Goal: Task Accomplishment & Management: Use online tool/utility

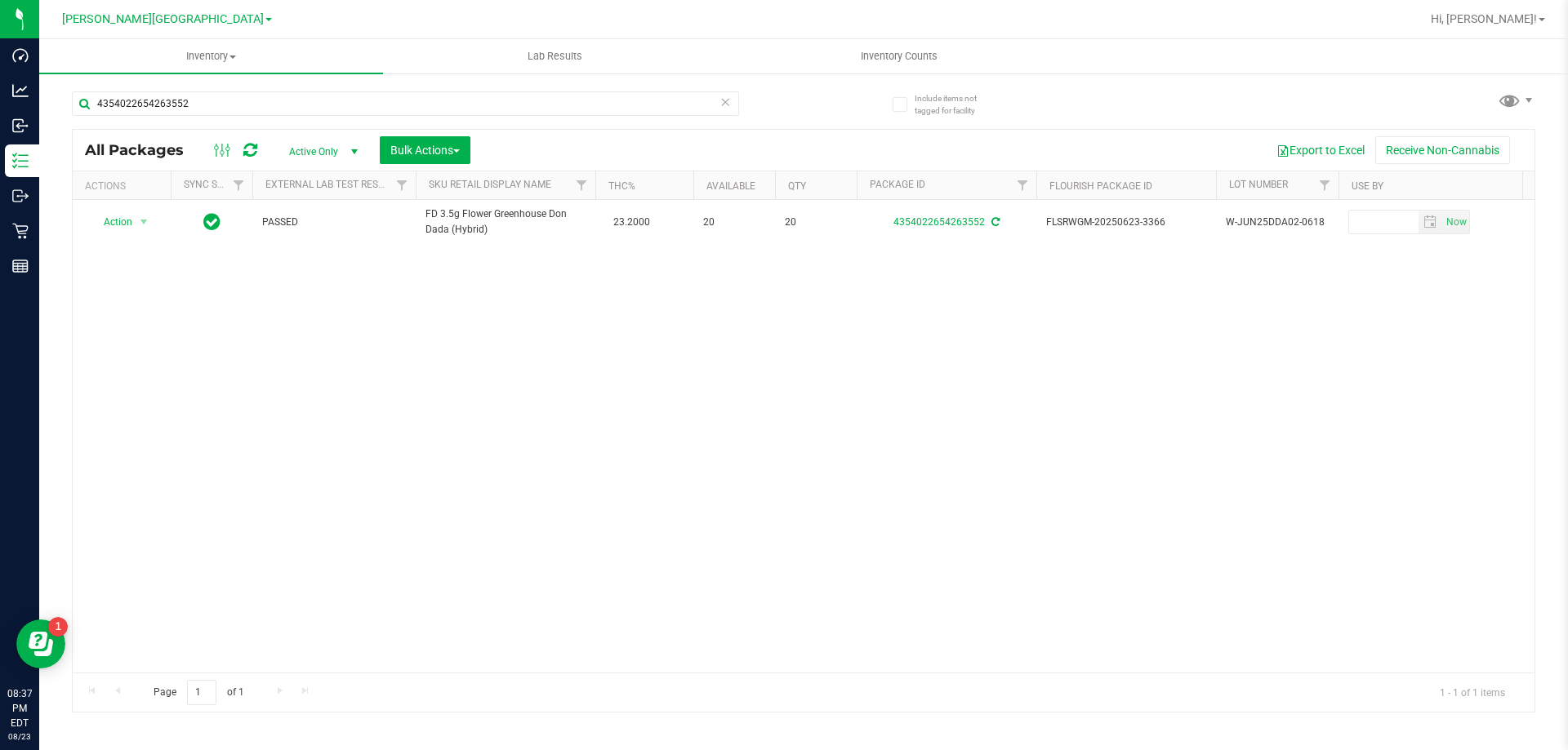
click at [729, 100] on icon at bounding box center [725, 100] width 12 height 19
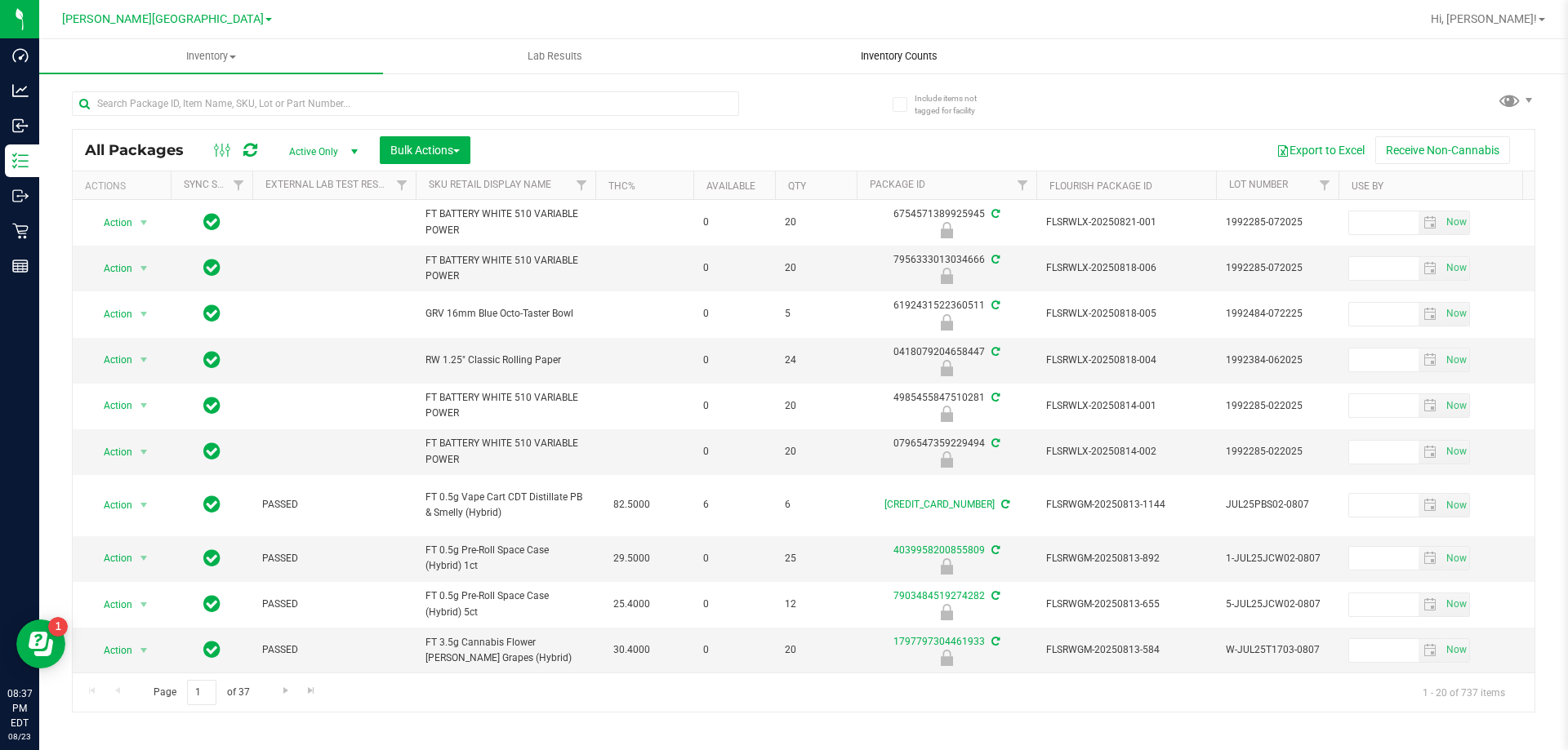
click at [902, 68] on uib-tab-heading "Inventory Counts" at bounding box center [899, 56] width 343 height 33
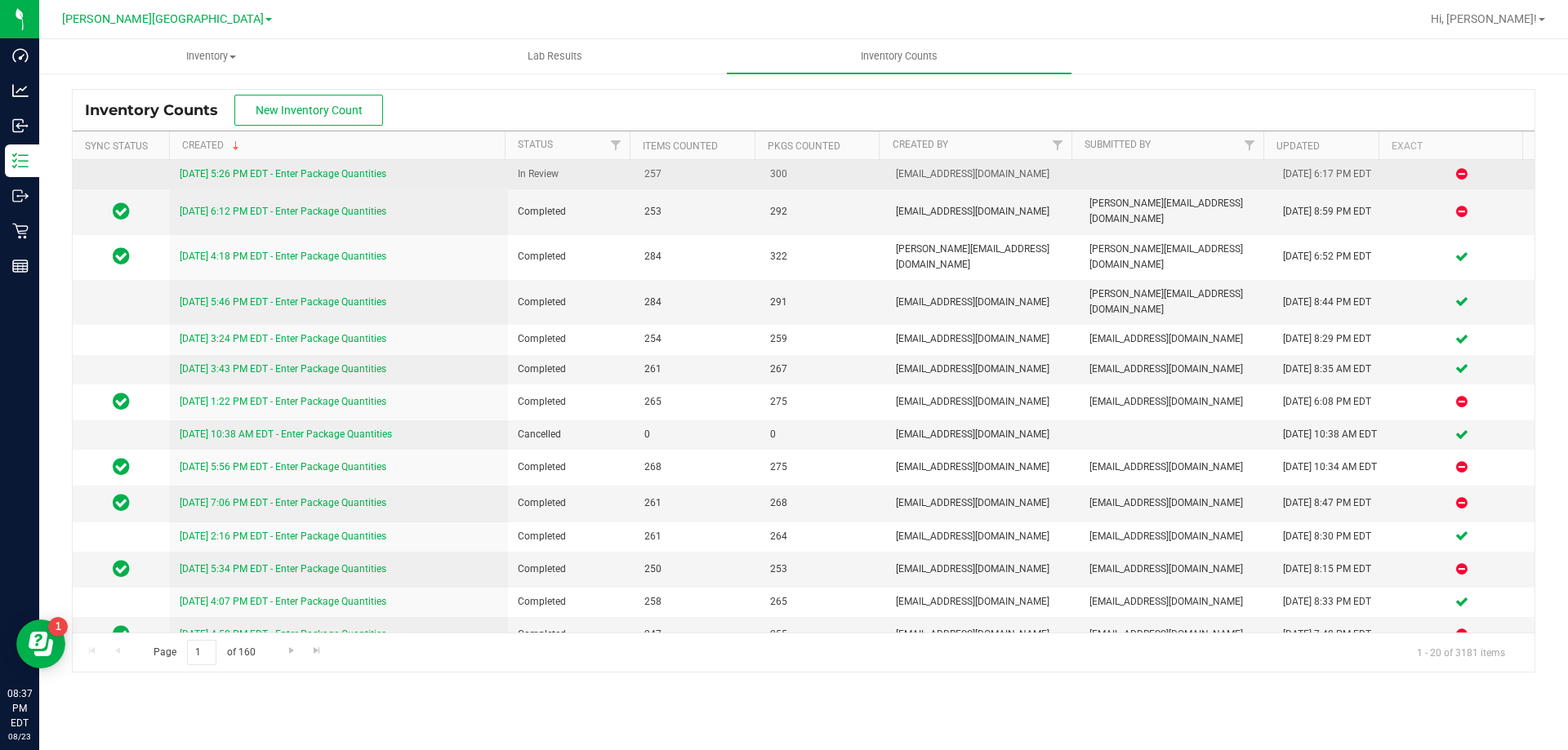
click at [363, 171] on link "[DATE] 5:26 PM EDT - Enter Package Quantities" at bounding box center [282, 174] width 206 height 12
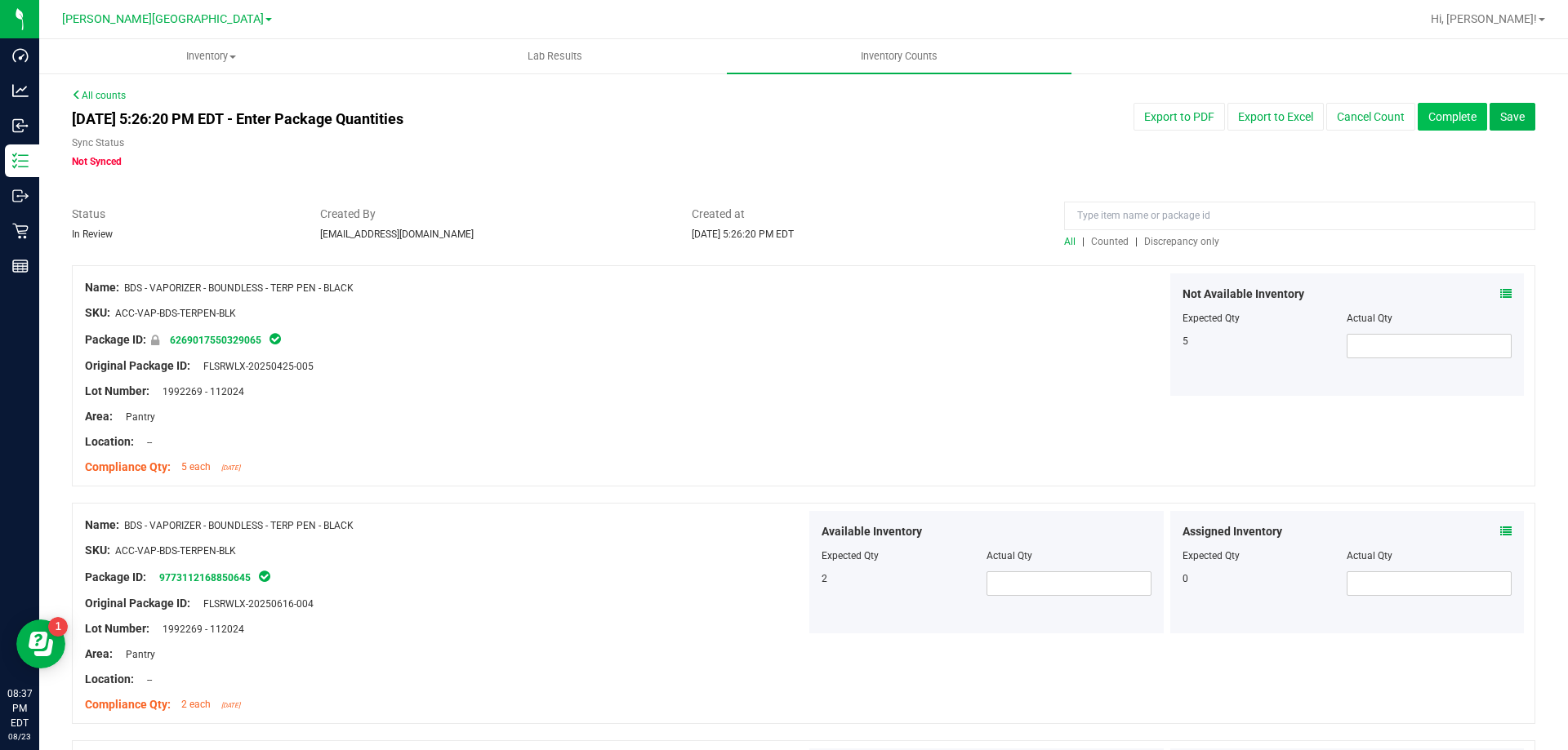
click at [1429, 114] on button "Complete" at bounding box center [1452, 116] width 69 height 28
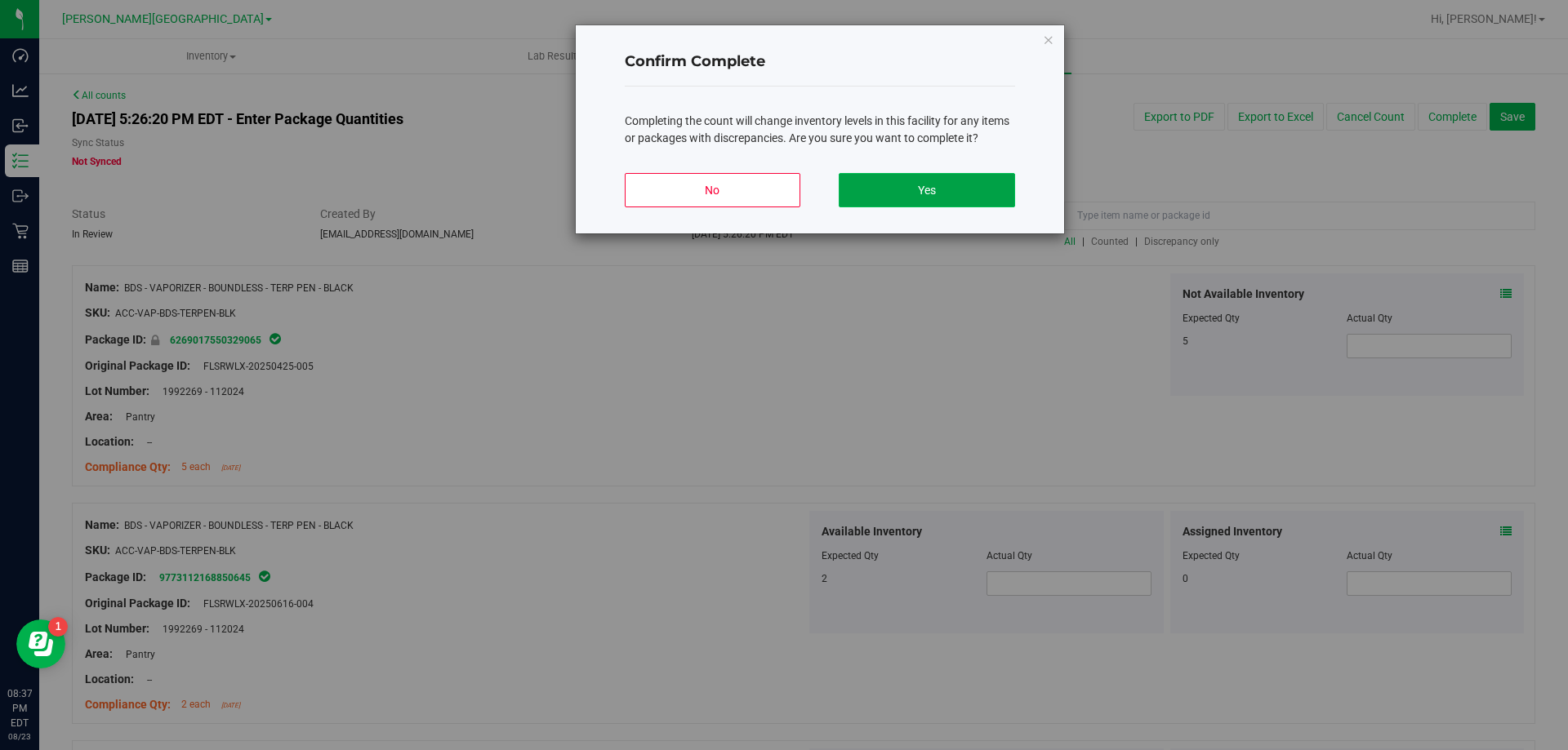
click at [909, 182] on button "Yes" at bounding box center [926, 190] width 175 height 34
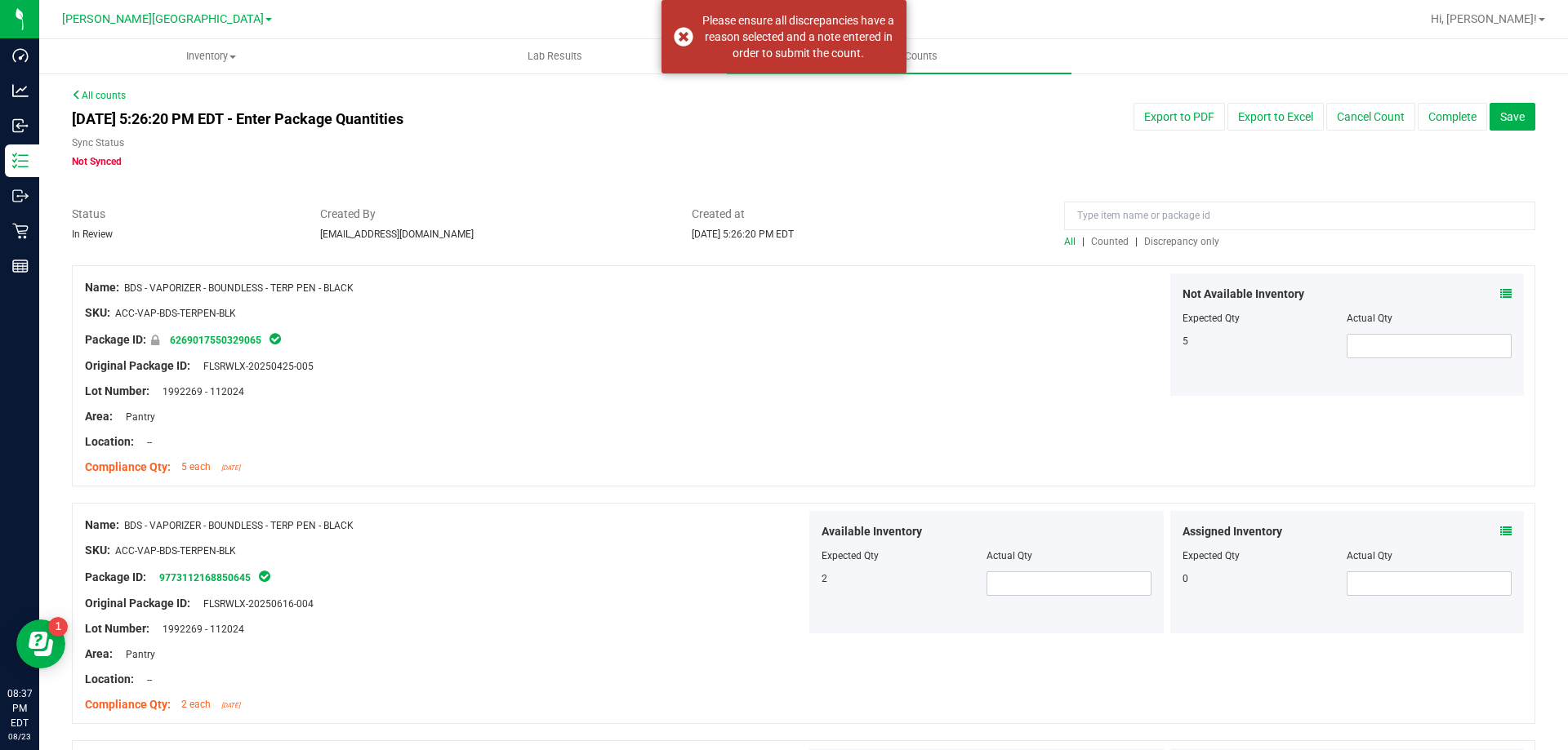
click at [1158, 248] on div "All | Counted | Discrepancy only" at bounding box center [1300, 242] width 471 height 15
click at [1152, 245] on span "Discrepancy only" at bounding box center [1182, 242] width 75 height 12
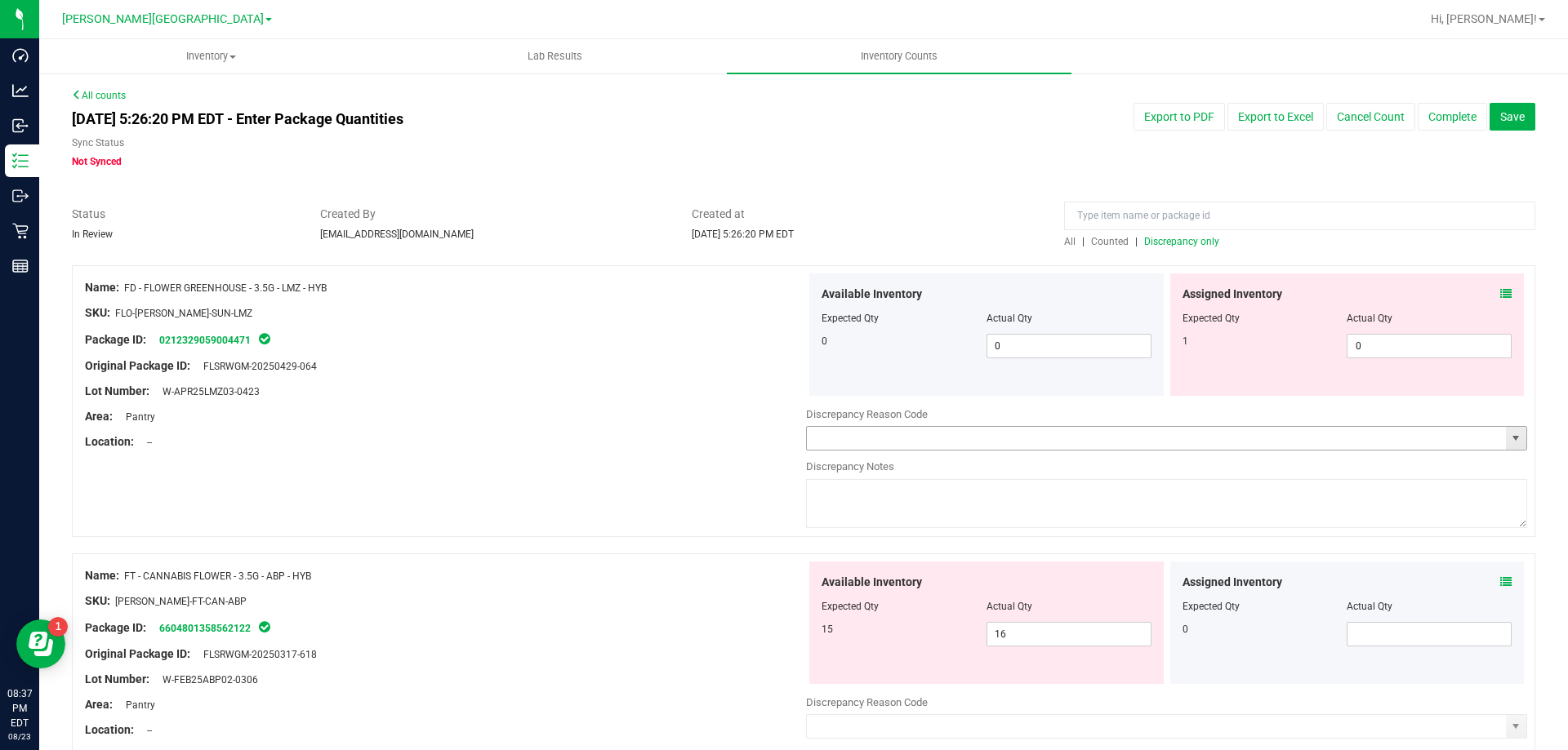
click at [1098, 448] on input "text" at bounding box center [1156, 438] width 699 height 23
type input "Mistake"
click at [1136, 539] on div at bounding box center [804, 545] width 1464 height 17
click at [1124, 514] on textarea at bounding box center [1166, 504] width 721 height 49
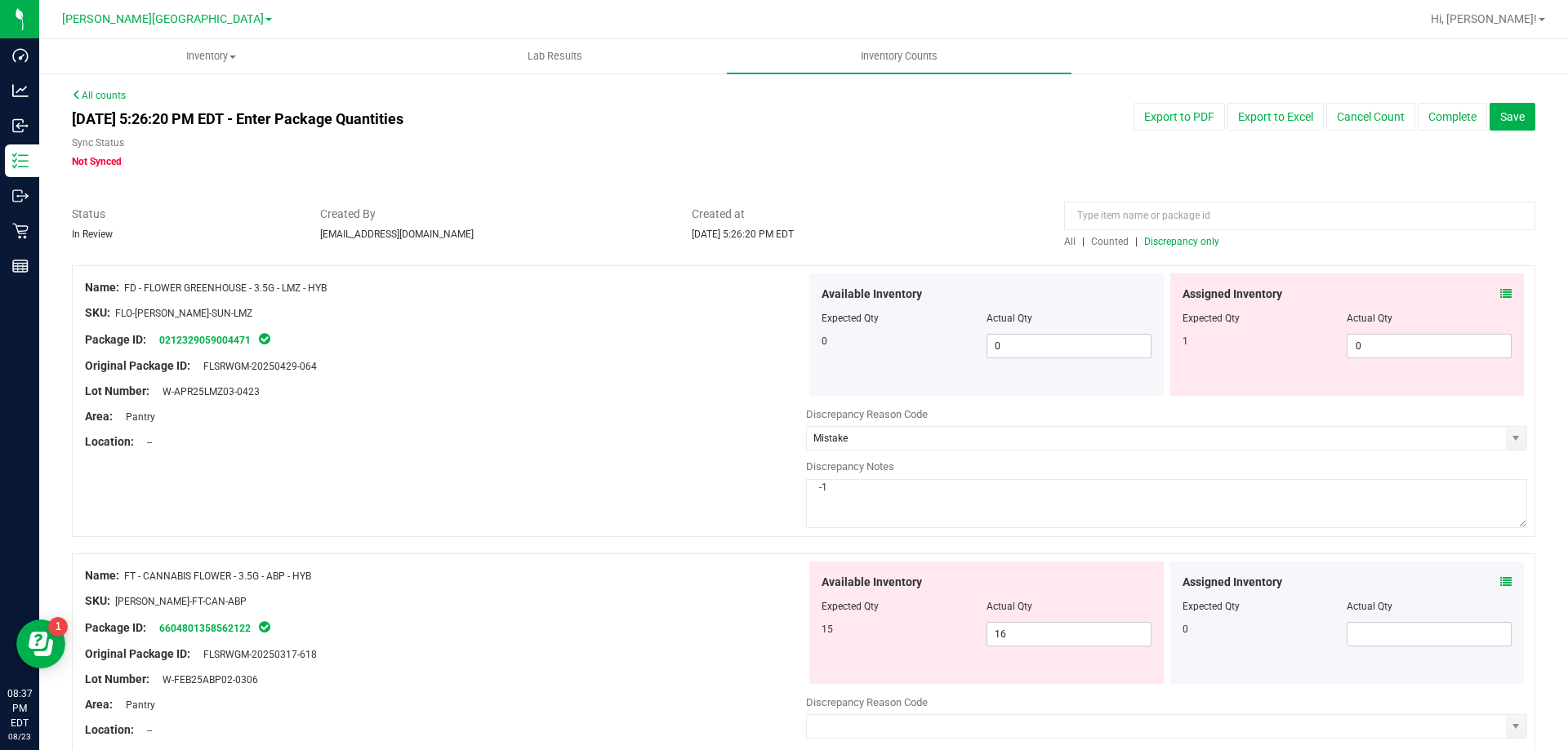
type textarea "-1"
click at [636, 585] on div at bounding box center [445, 589] width 721 height 8
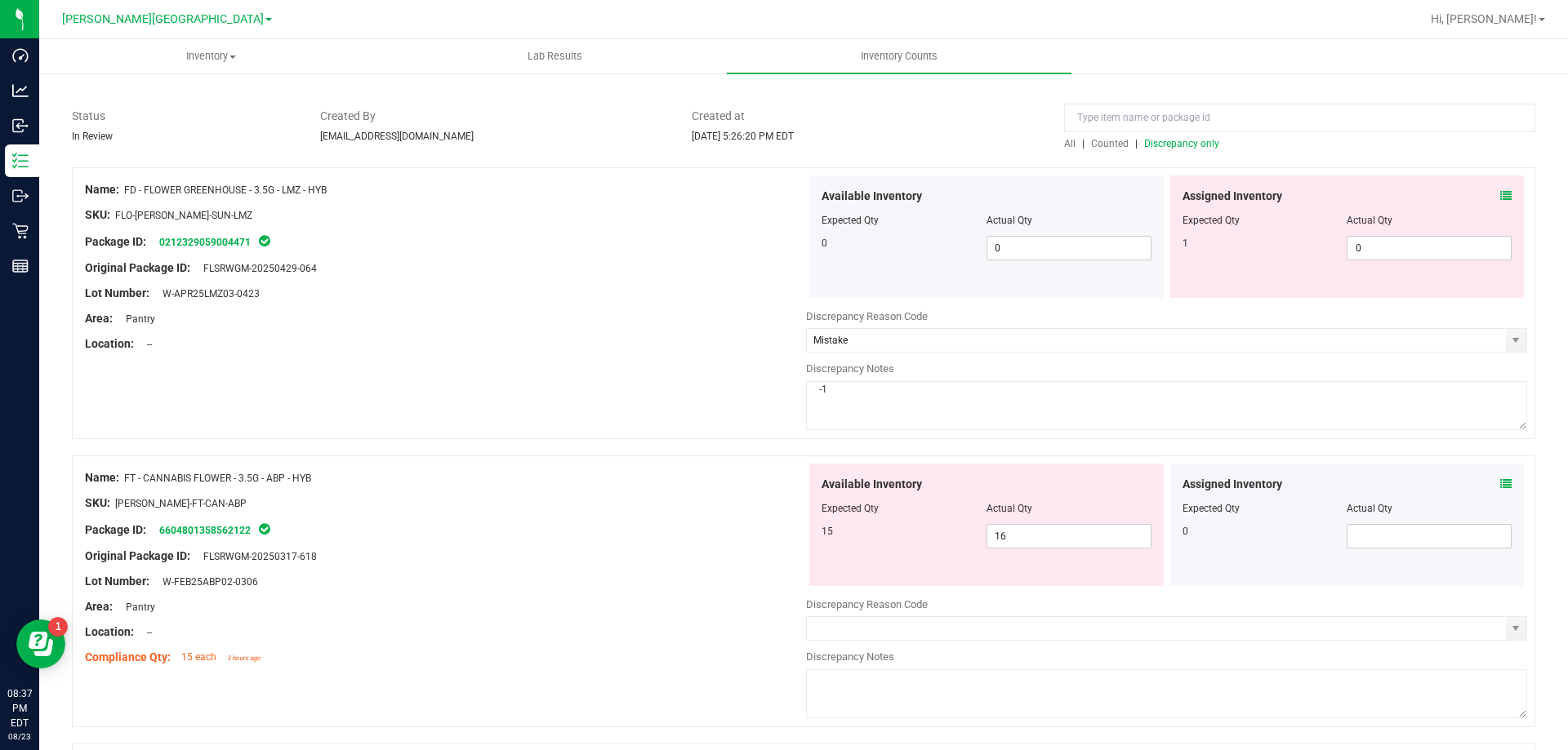
scroll to position [327, 0]
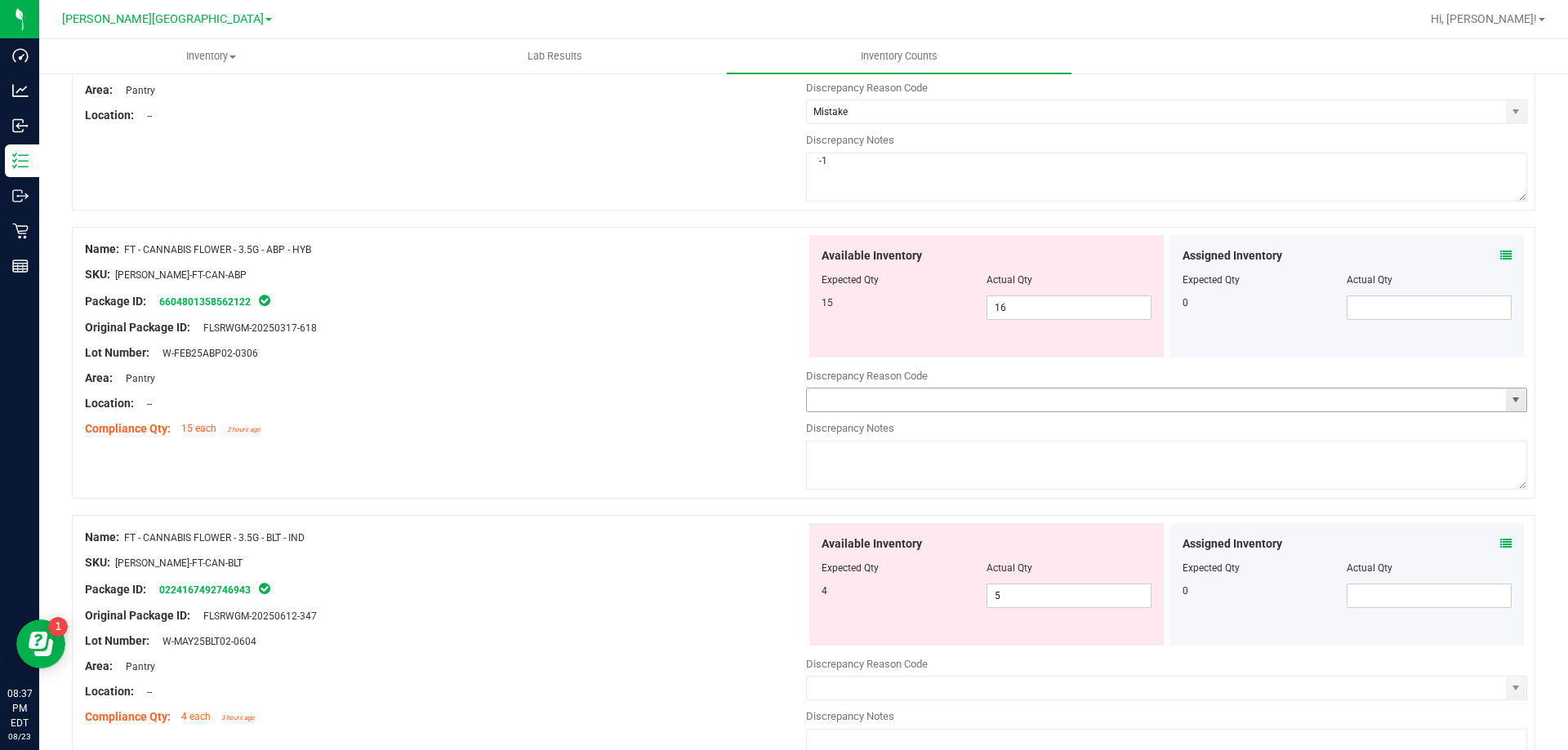
click at [889, 402] on input "text" at bounding box center [1156, 399] width 699 height 23
type input "Mistake"
click at [928, 465] on textarea at bounding box center [1166, 465] width 721 height 49
type textarea "+1"
click at [1053, 682] on input "text" at bounding box center [1156, 687] width 699 height 23
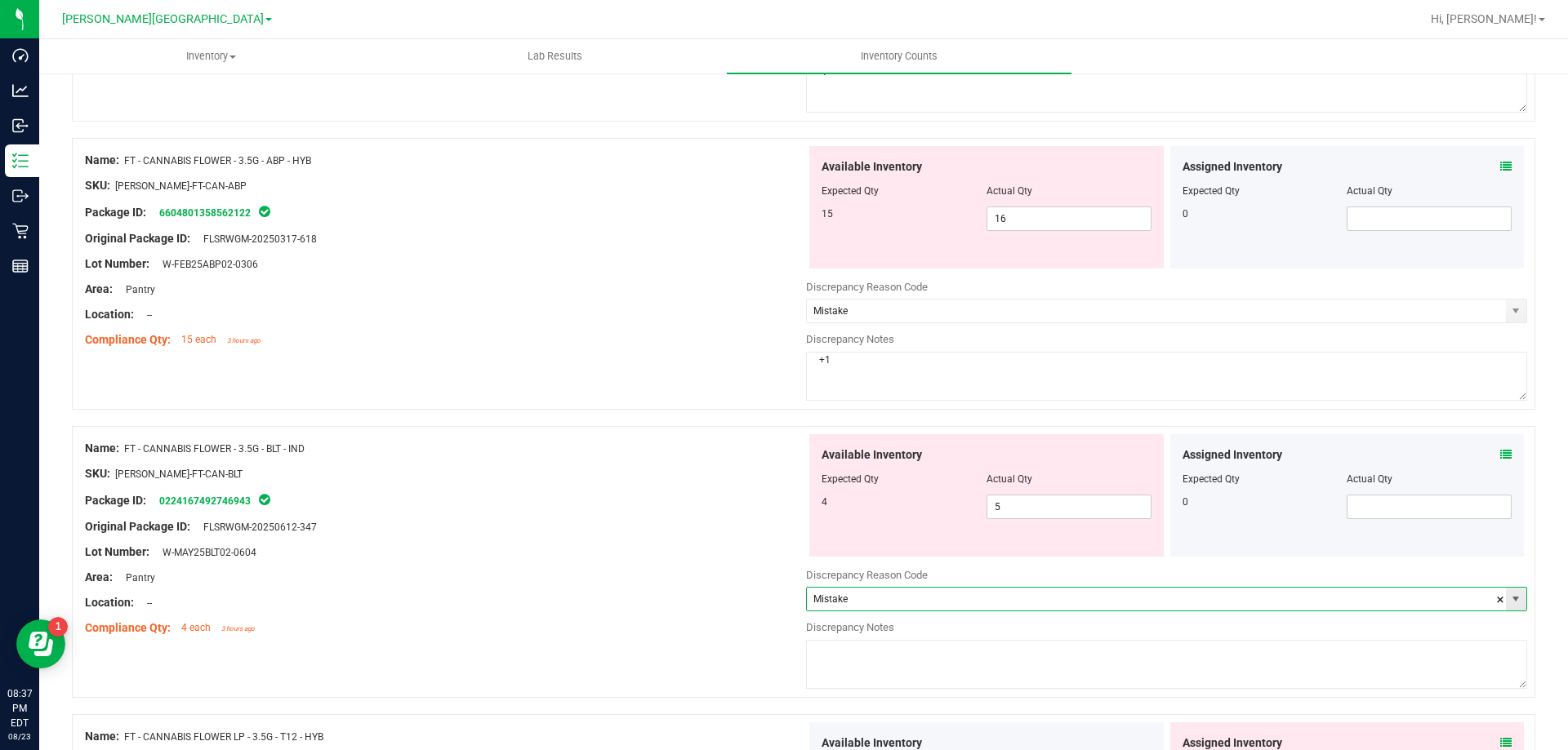
scroll to position [490, 0]
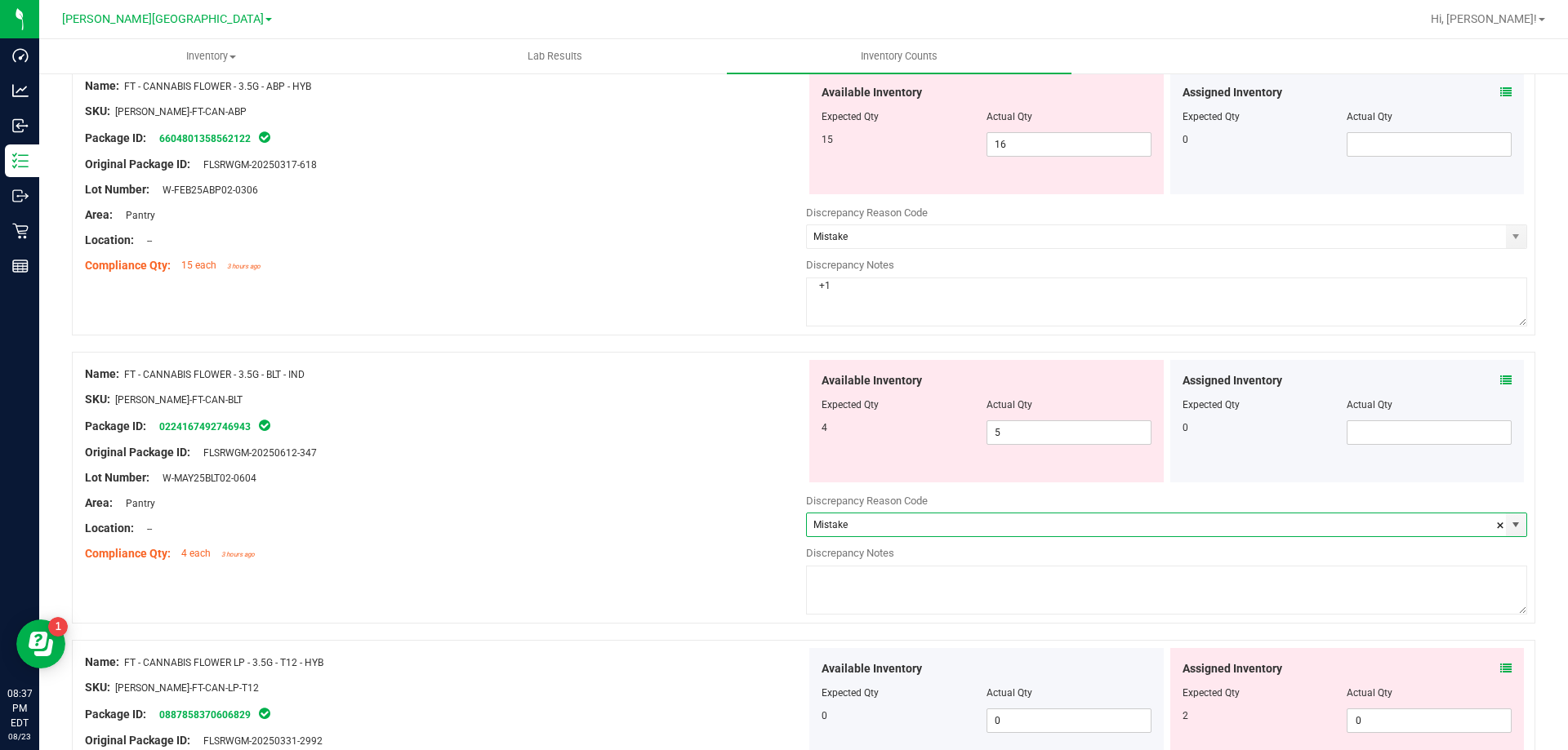
type input "Mistake"
click at [1019, 636] on div at bounding box center [804, 632] width 1464 height 17
click at [1013, 611] on textarea at bounding box center [1166, 590] width 721 height 49
type textarea "+1"
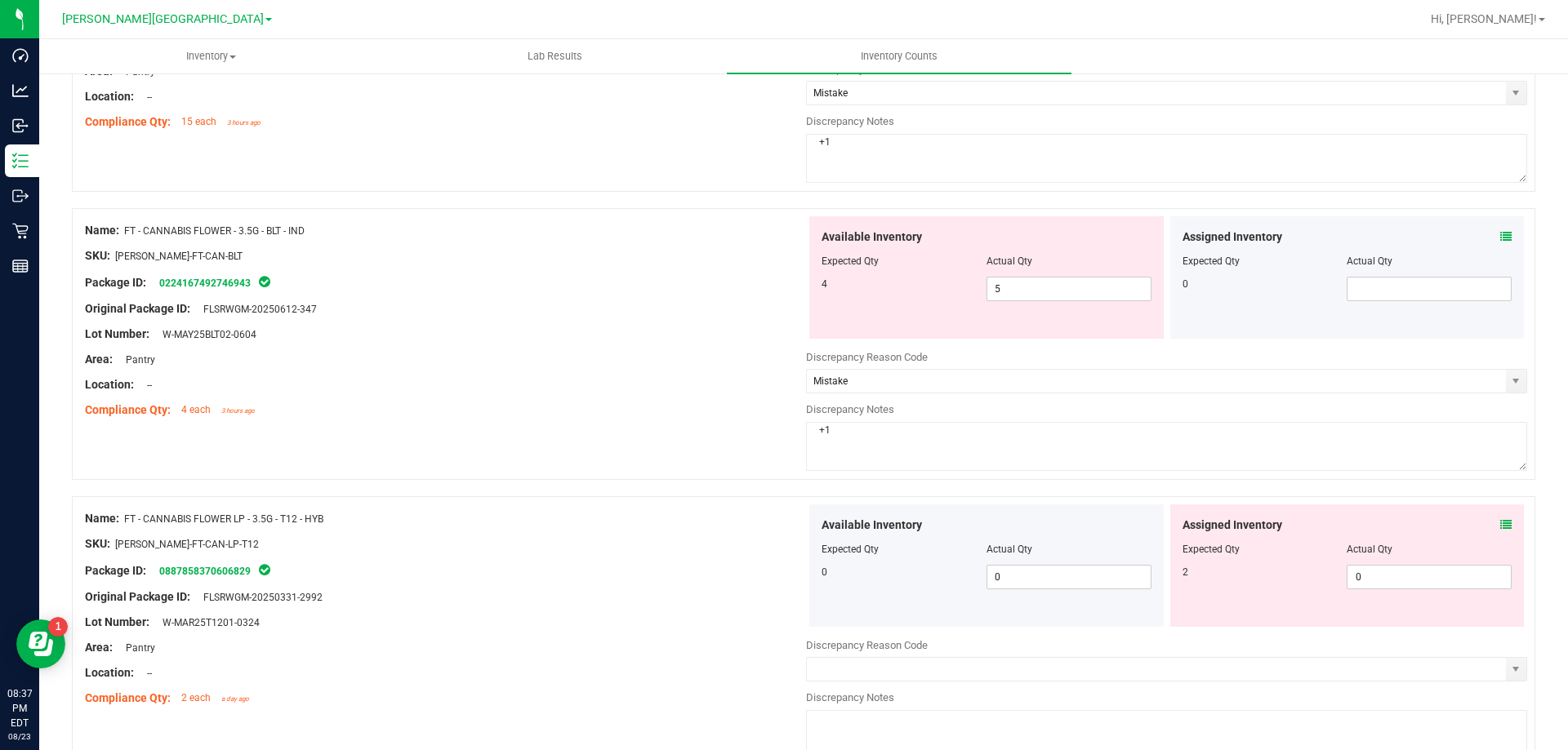
scroll to position [735, 0]
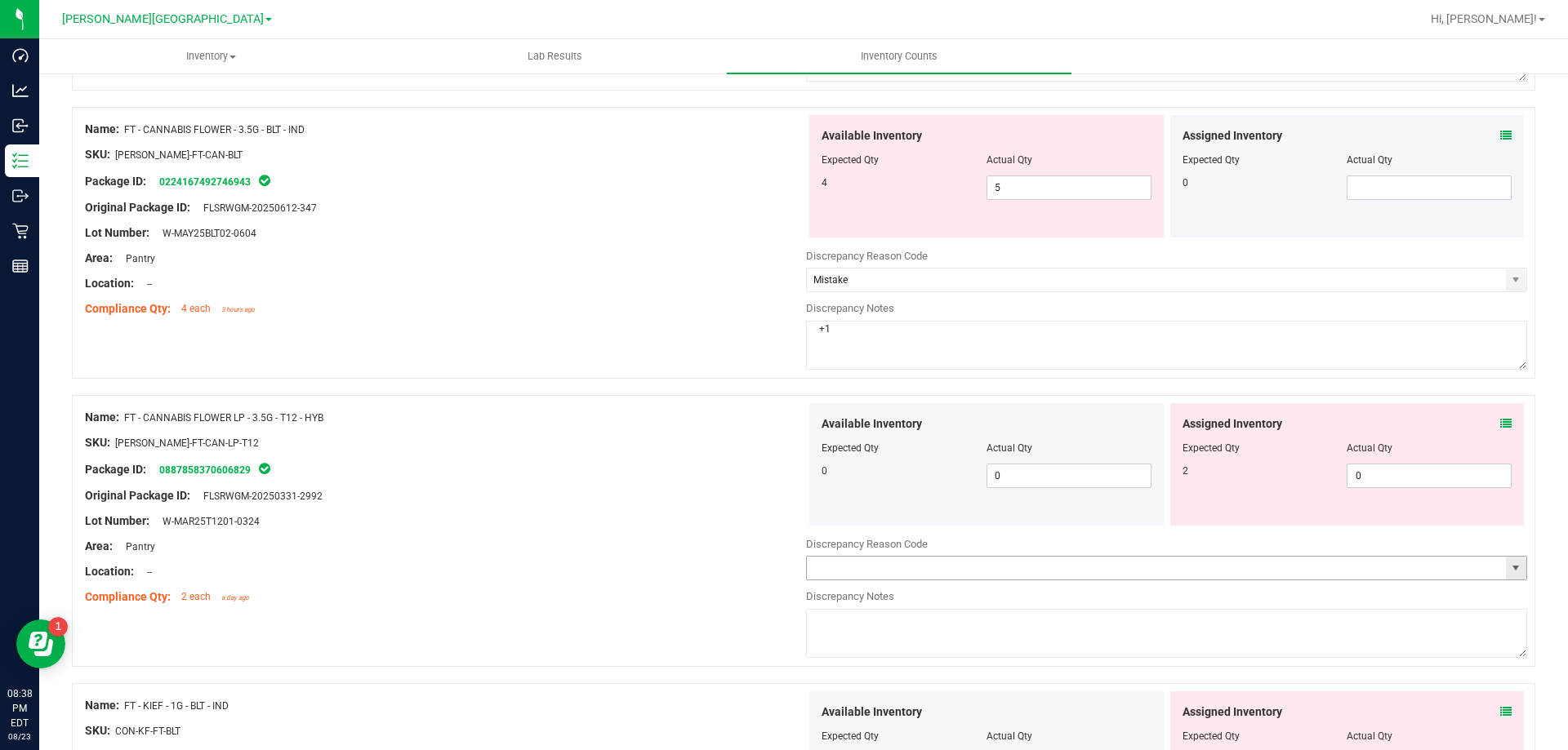
click at [1006, 559] on input "text" at bounding box center [1156, 568] width 699 height 23
type input "Mistake"
click at [1028, 651] on textarea at bounding box center [1166, 633] width 721 height 49
type textarea "-2"
click at [509, 462] on div "Package ID: 0887858370606829" at bounding box center [445, 469] width 721 height 19
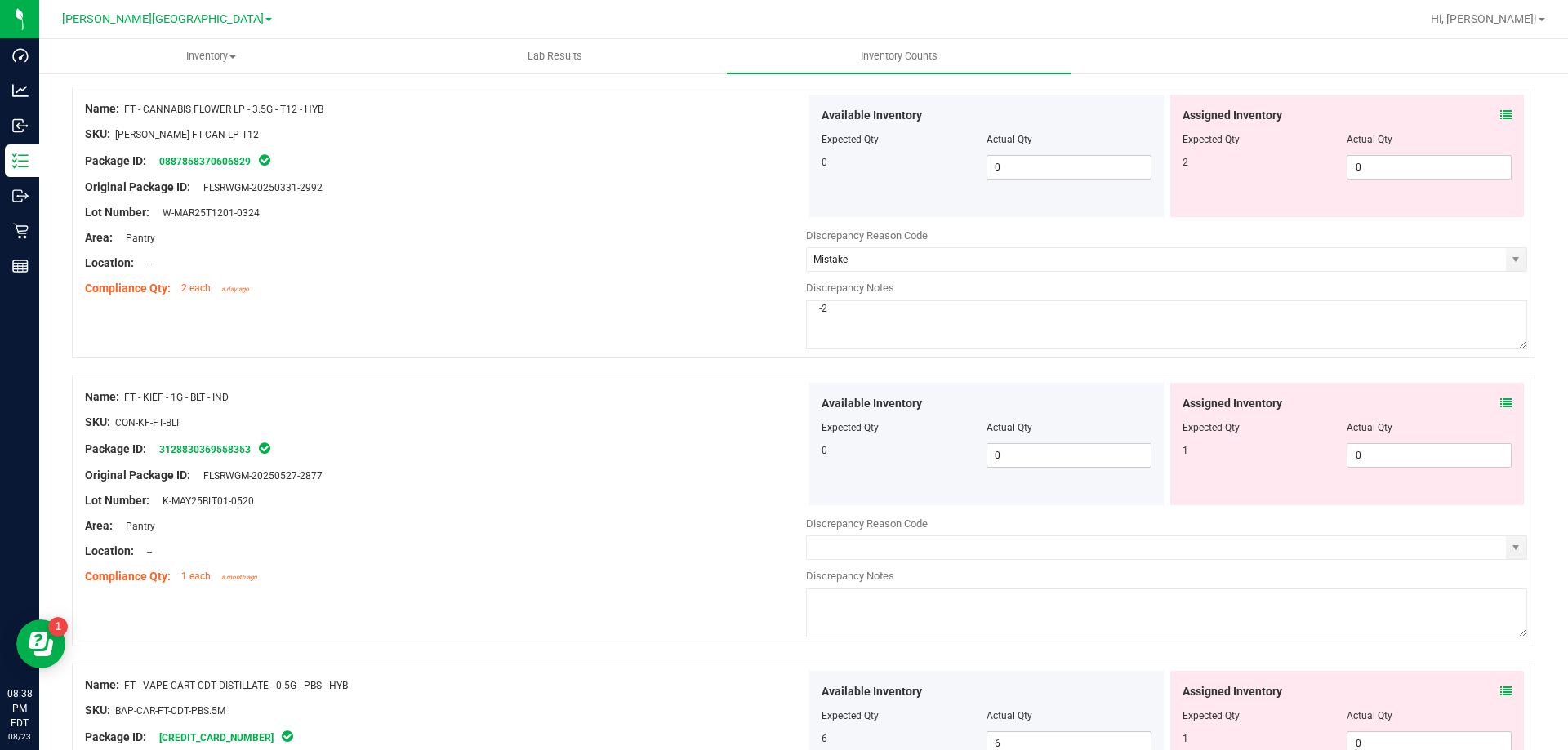
scroll to position [1062, 0]
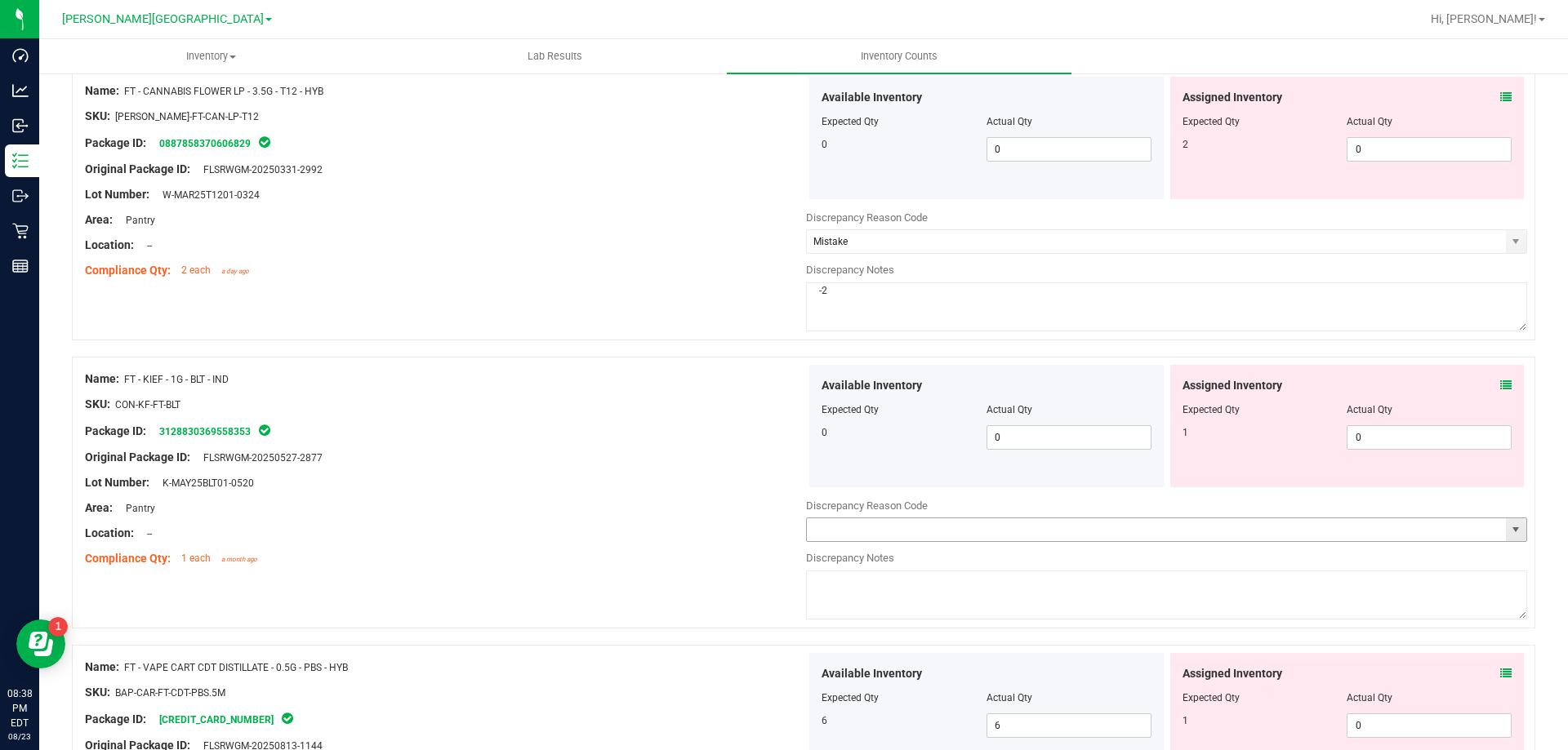
click at [948, 526] on input "text" at bounding box center [1156, 530] width 699 height 23
type input "Mistake"
click at [1013, 604] on textarea at bounding box center [1166, 595] width 721 height 49
type textarea "-1"
click at [645, 474] on div "Lot Number: K-MAY25BLT01-0520" at bounding box center [445, 483] width 721 height 18
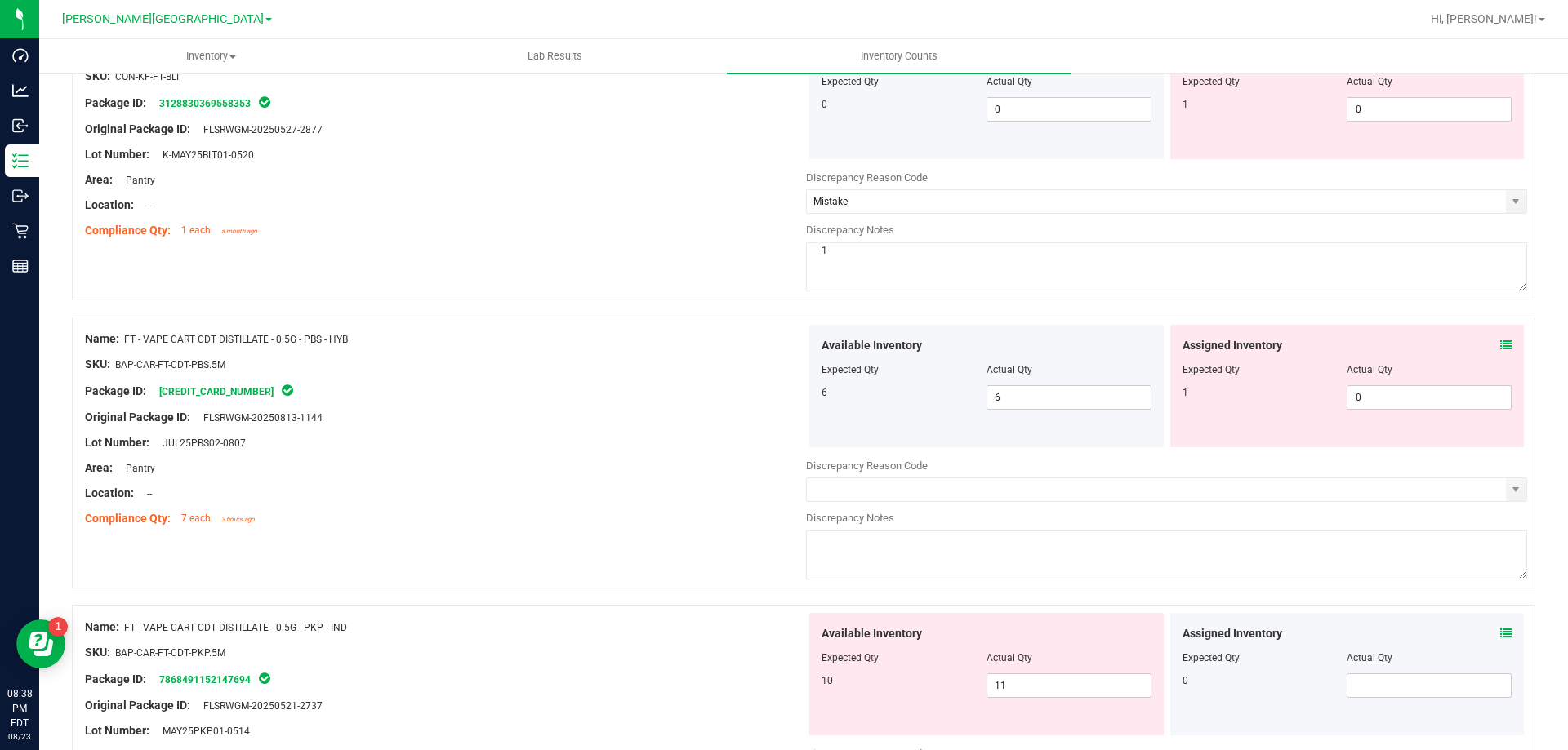
scroll to position [1470, 0]
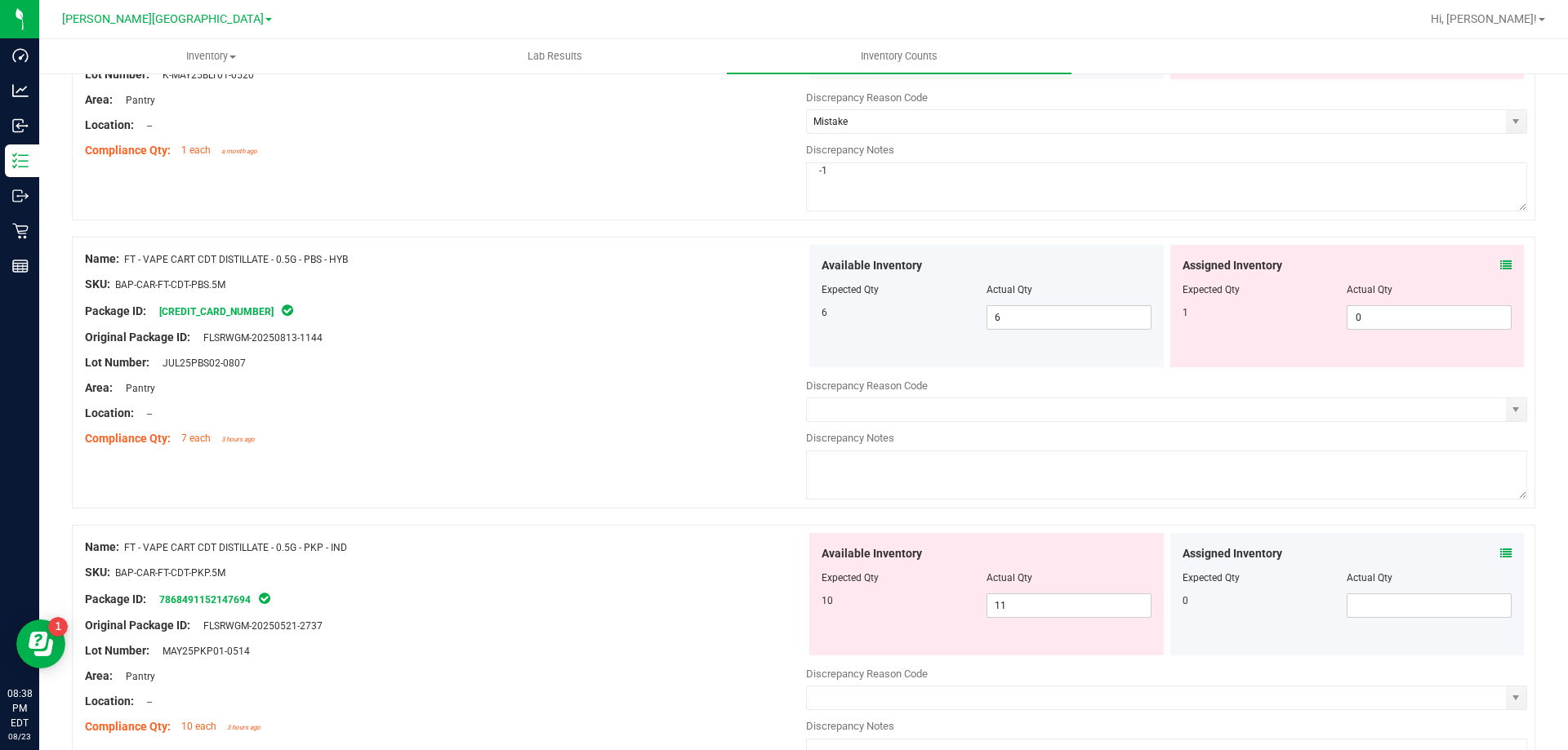
click at [995, 475] on textarea at bounding box center [1166, 475] width 721 height 49
type textarea "-1"
click at [973, 418] on input "text" at bounding box center [1156, 409] width 699 height 23
type input "Mistake"
click at [926, 687] on input "text" at bounding box center [1156, 697] width 699 height 23
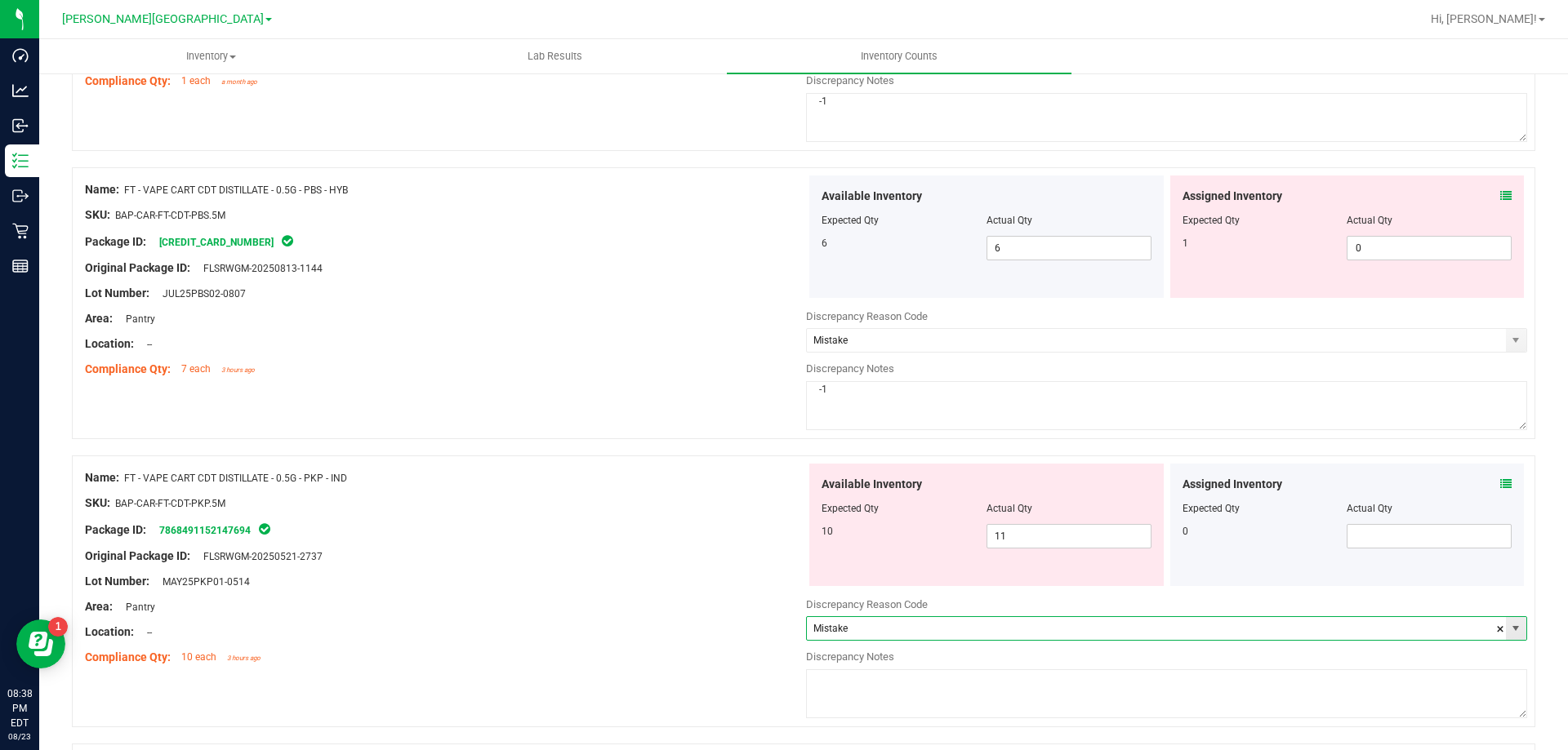
scroll to position [1633, 0]
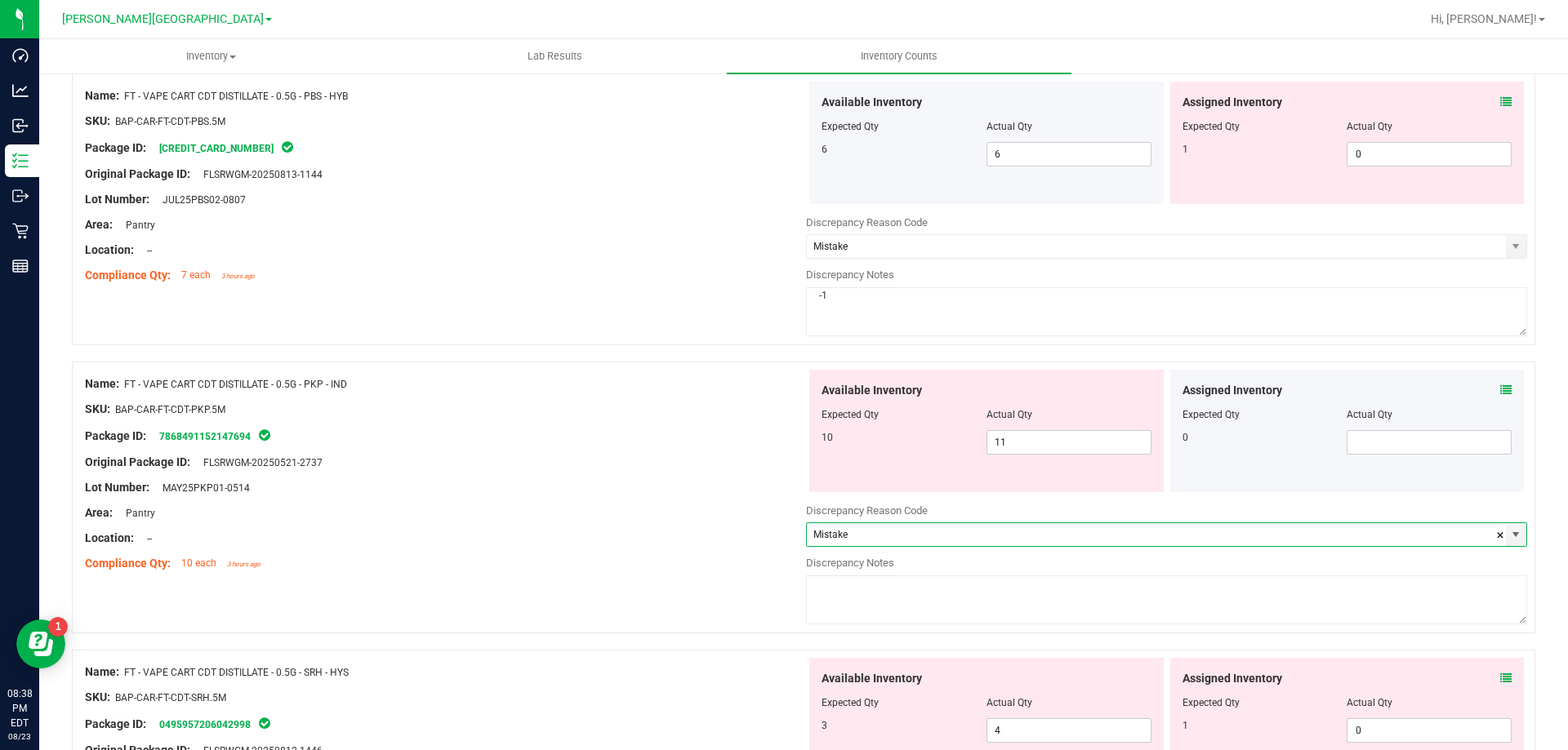
type input "Mistake"
click at [933, 607] on textarea at bounding box center [1166, 600] width 721 height 49
type textarea "+1"
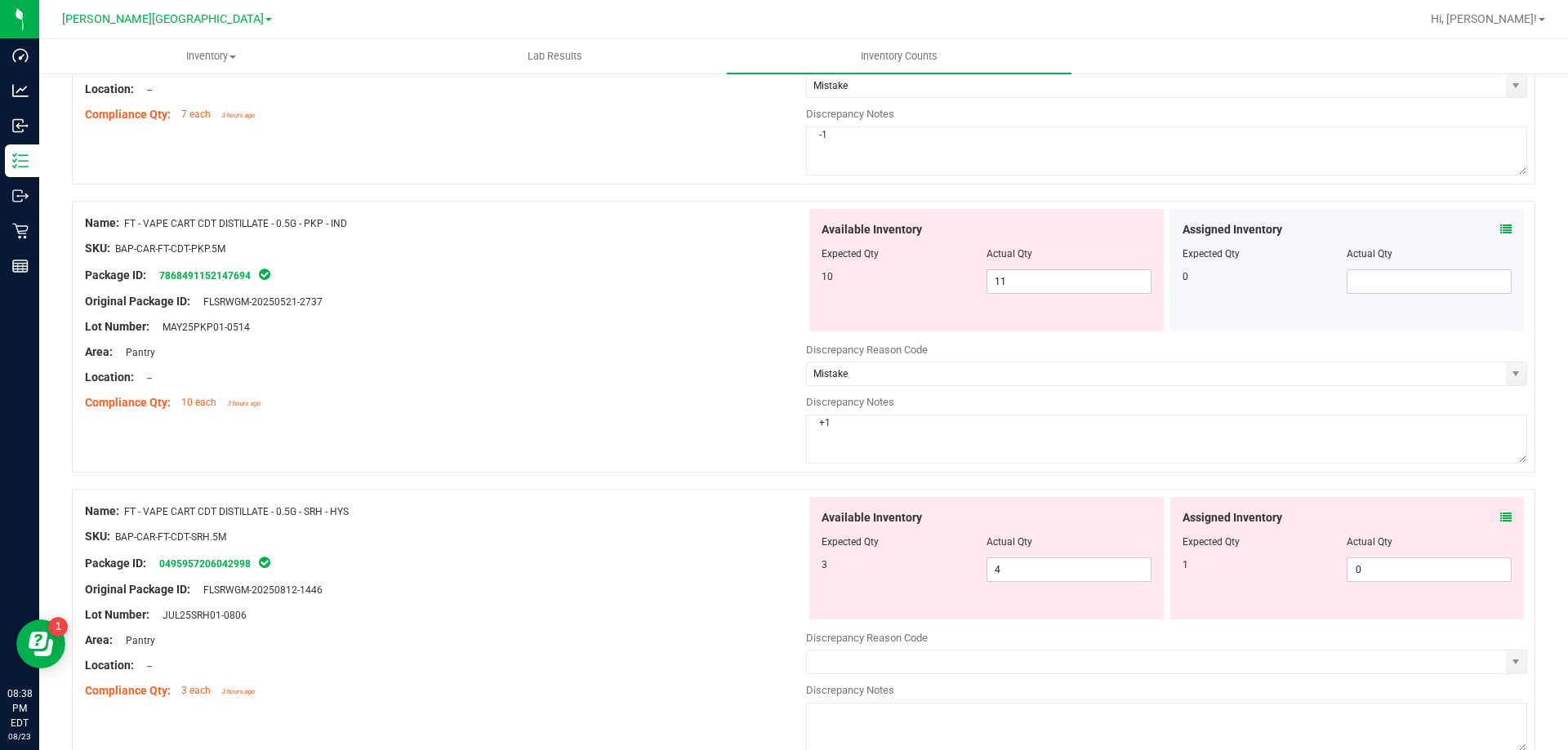
scroll to position [1959, 0]
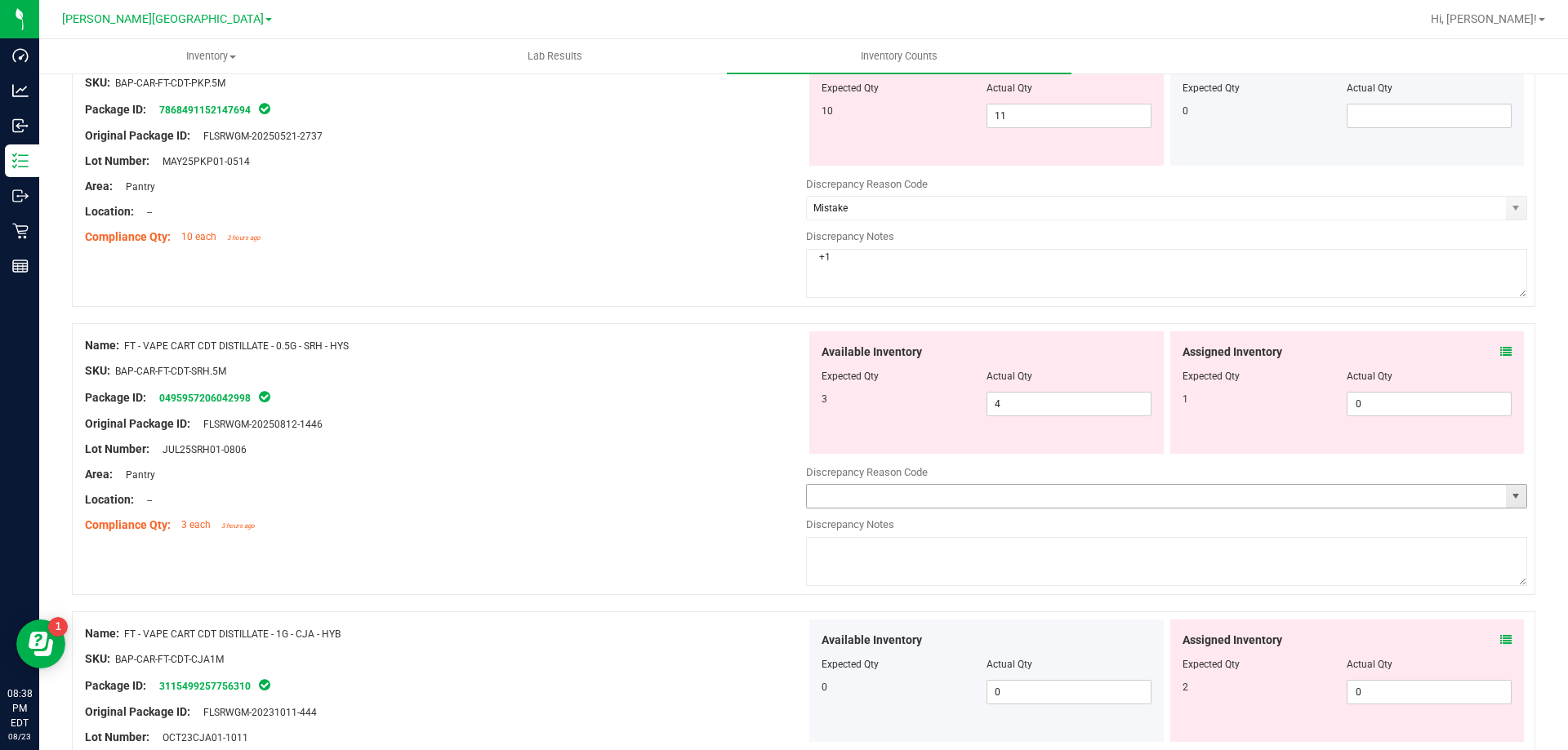
click at [1063, 495] on input "text" at bounding box center [1156, 496] width 699 height 23
click at [1510, 496] on span "select" at bounding box center [1516, 497] width 13 height 13
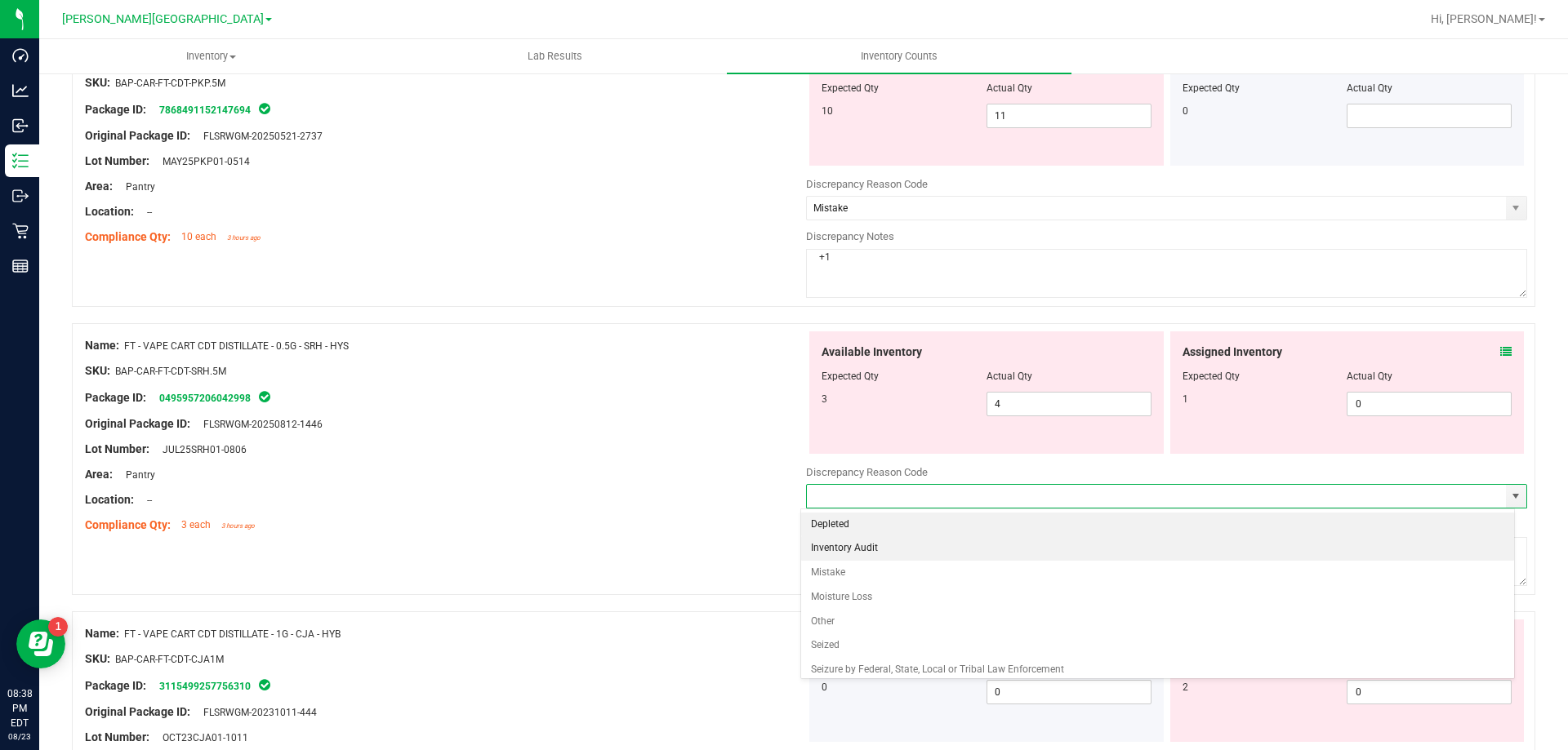
click at [1021, 557] on li "Inventory Audit" at bounding box center [1158, 548] width 713 height 24
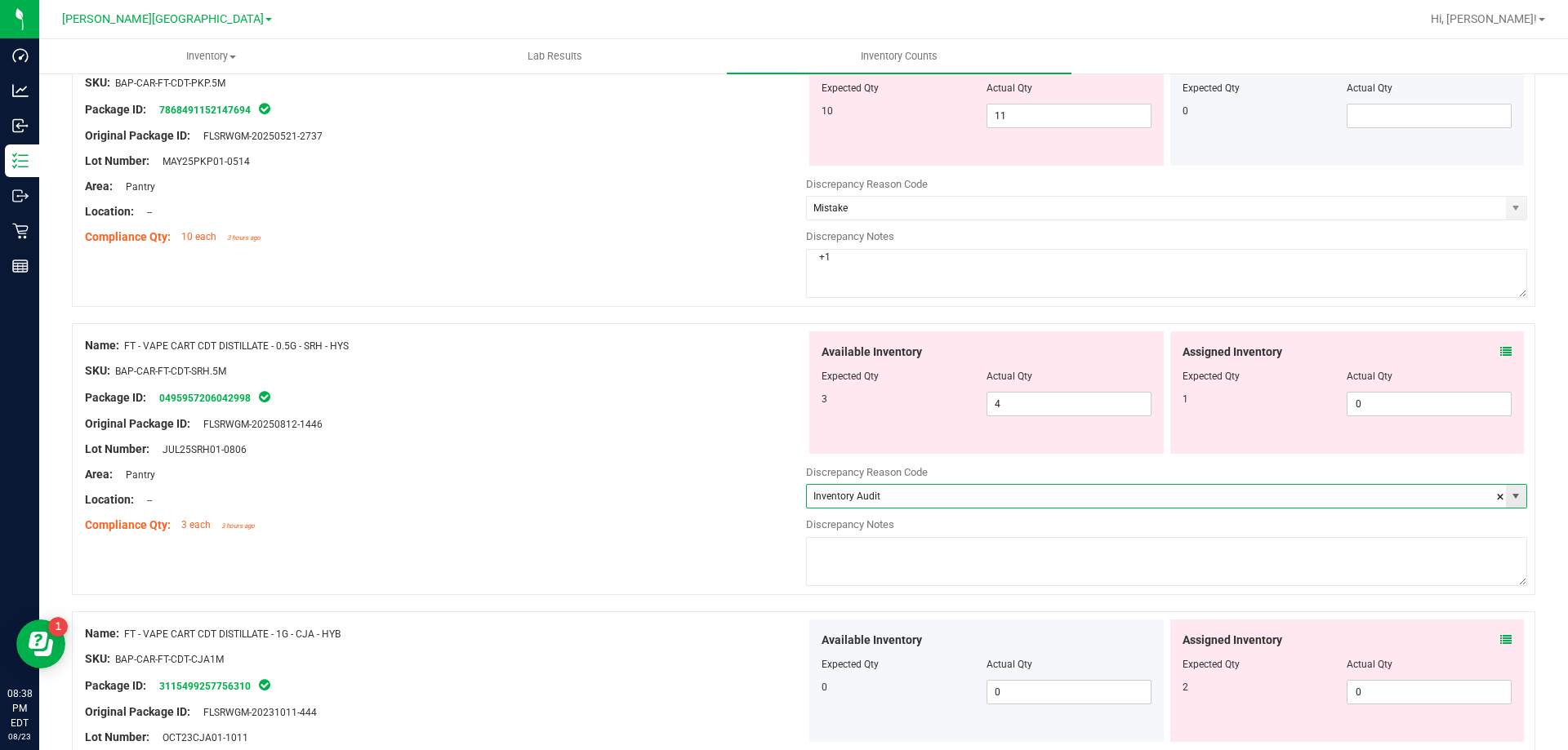
click at [1510, 496] on span "select" at bounding box center [1516, 497] width 13 height 13
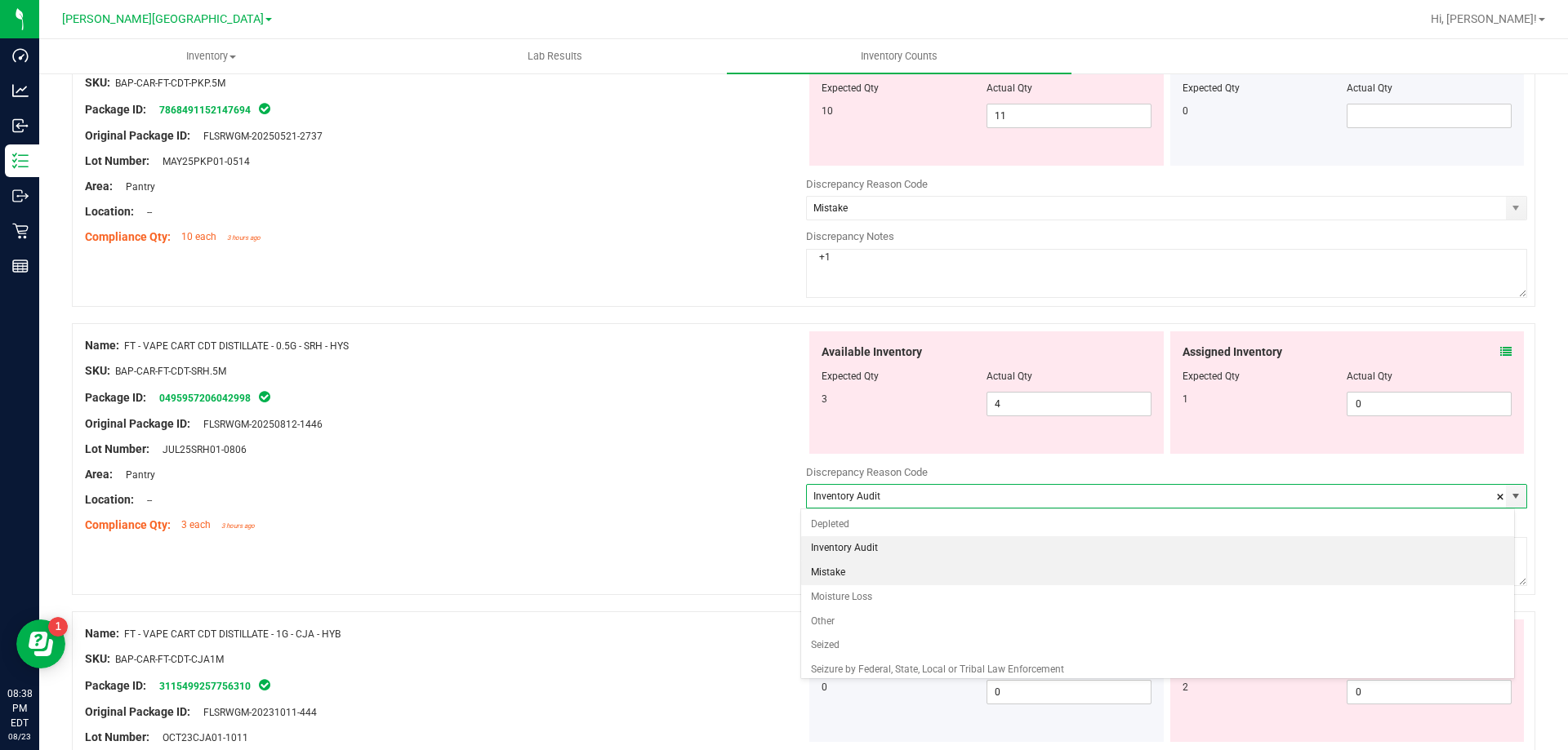
click at [1210, 575] on li "Mistake" at bounding box center [1158, 573] width 713 height 24
type input "Mistake"
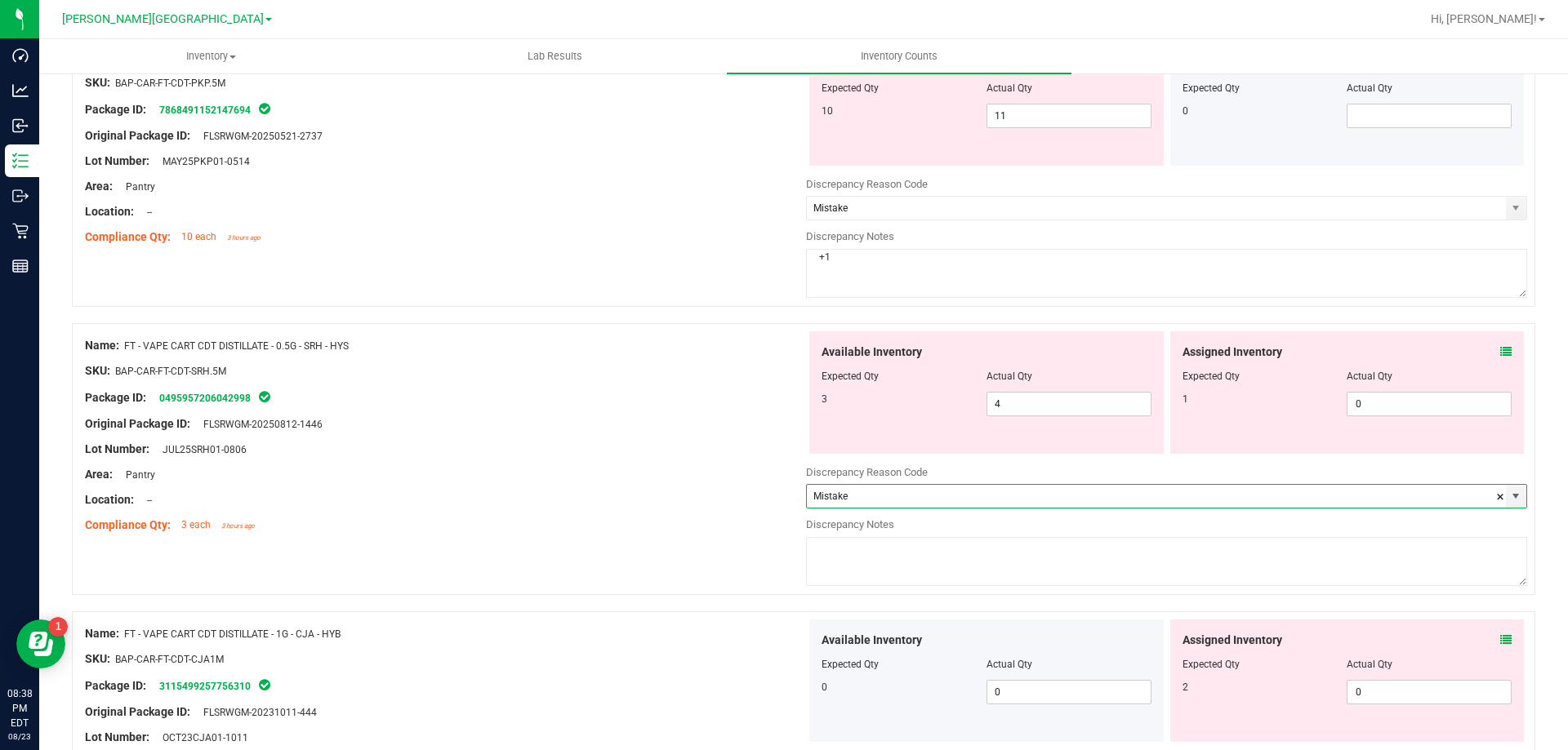
click at [1210, 576] on textarea at bounding box center [1166, 561] width 721 height 49
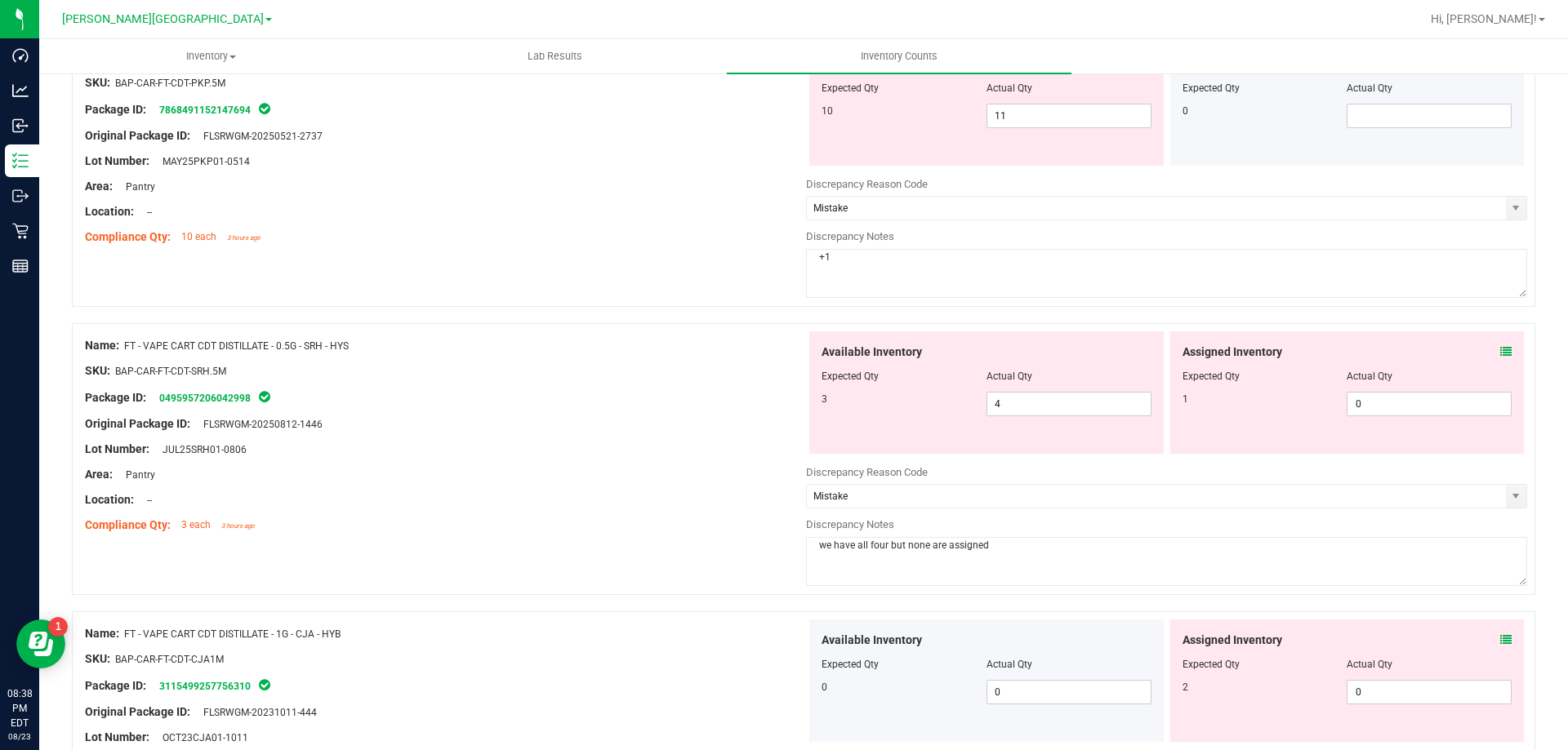
type textarea "we have all four but none are assigned"
drag, startPoint x: 776, startPoint y: 483, endPoint x: 836, endPoint y: 680, distance: 205.9
click at [760, 524] on div "Compliance Qty: 3 each 3 hours ago" at bounding box center [445, 525] width 721 height 18
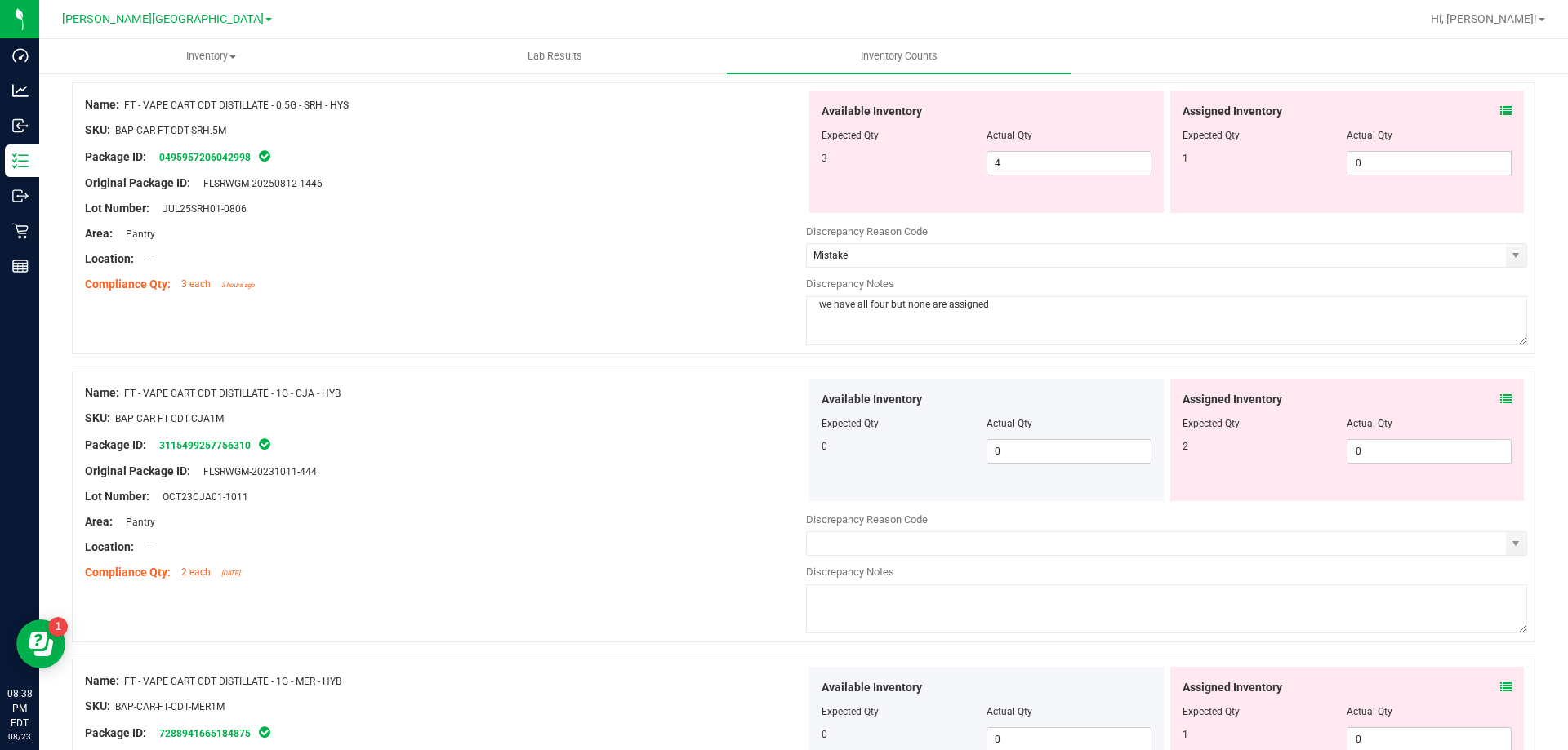
scroll to position [2204, 0]
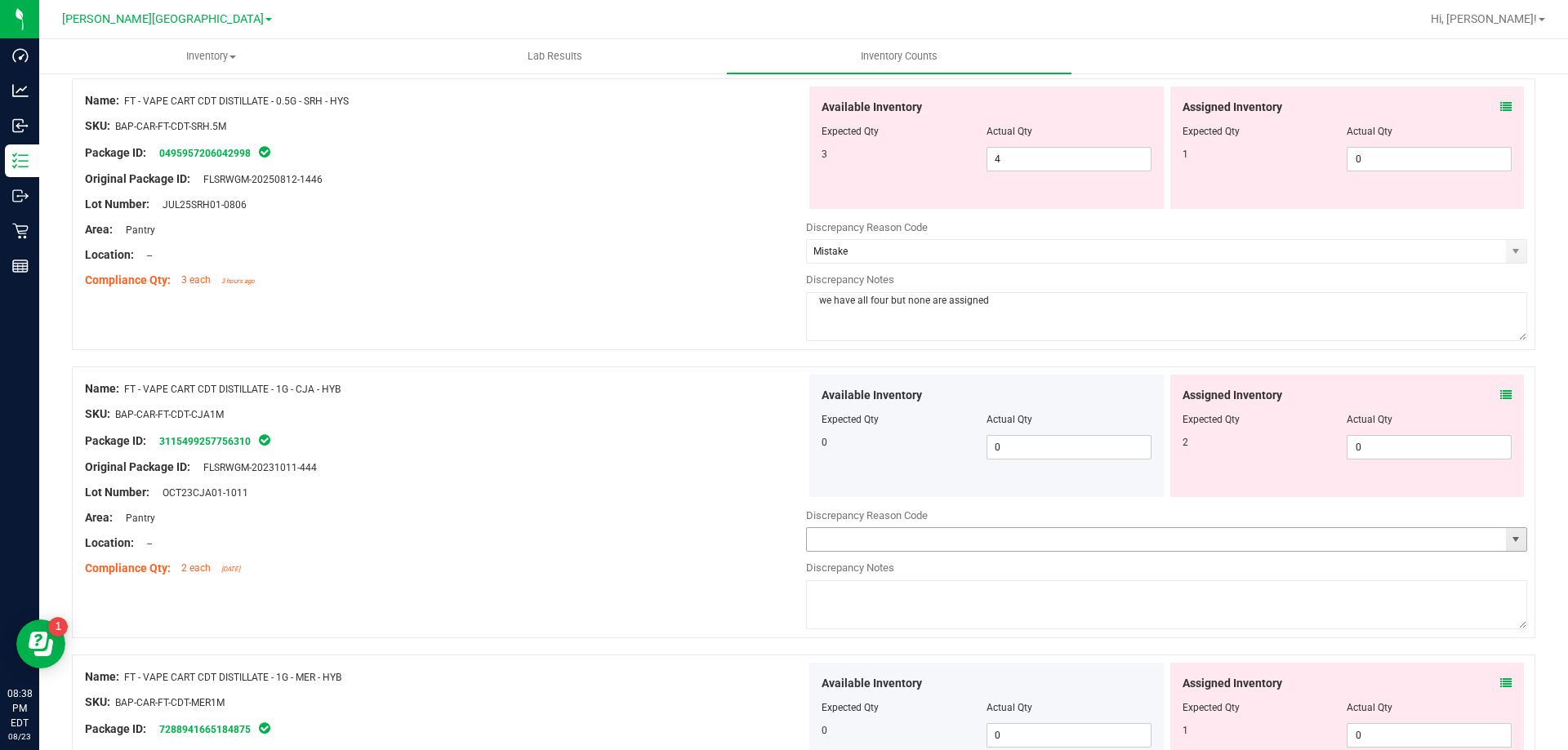
click at [886, 534] on input "text" at bounding box center [1156, 539] width 699 height 23
type input "Mistake"
click at [891, 612] on textarea at bounding box center [1166, 605] width 721 height 49
type textarea "-2"
click at [676, 505] on div at bounding box center [445, 505] width 721 height 8
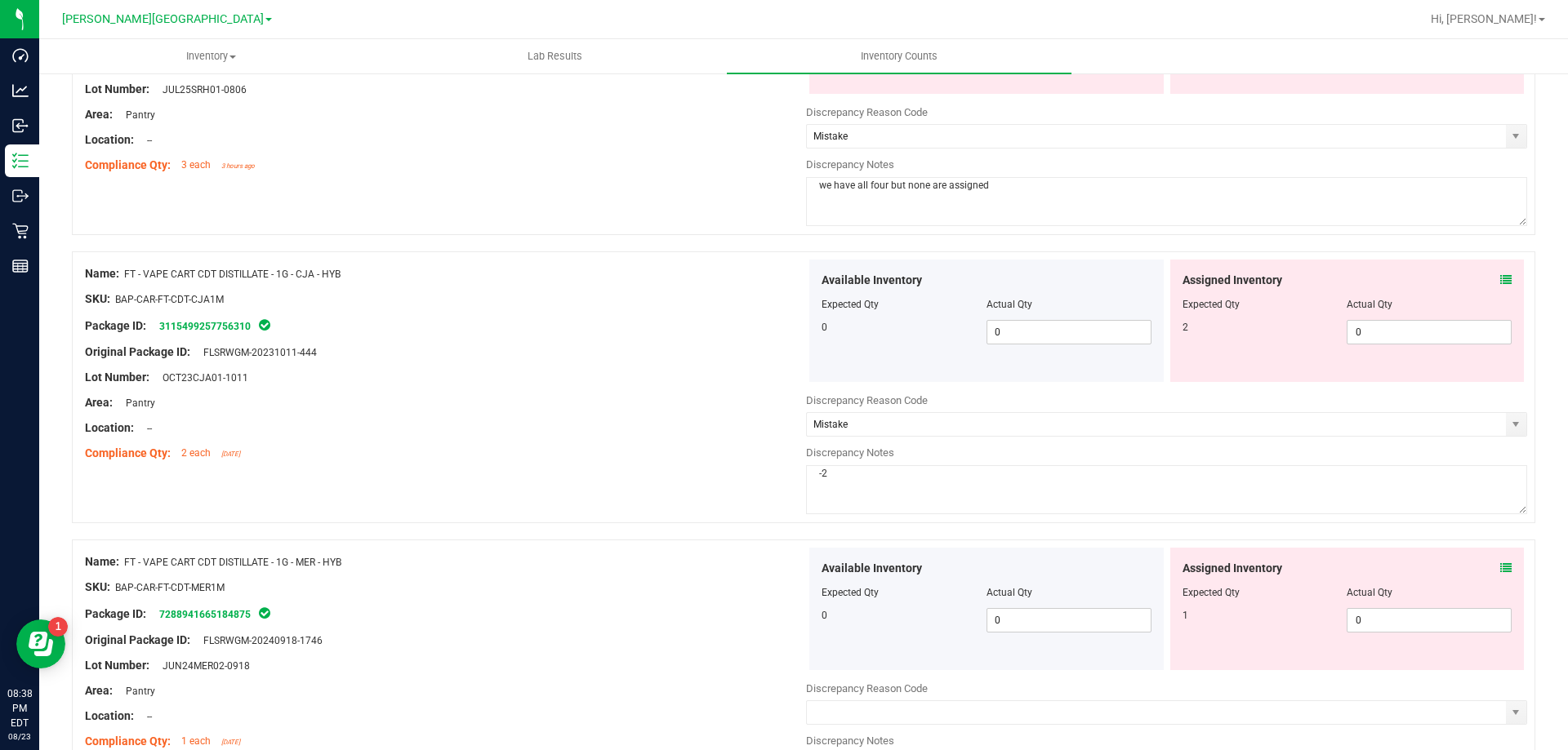
scroll to position [2531, 0]
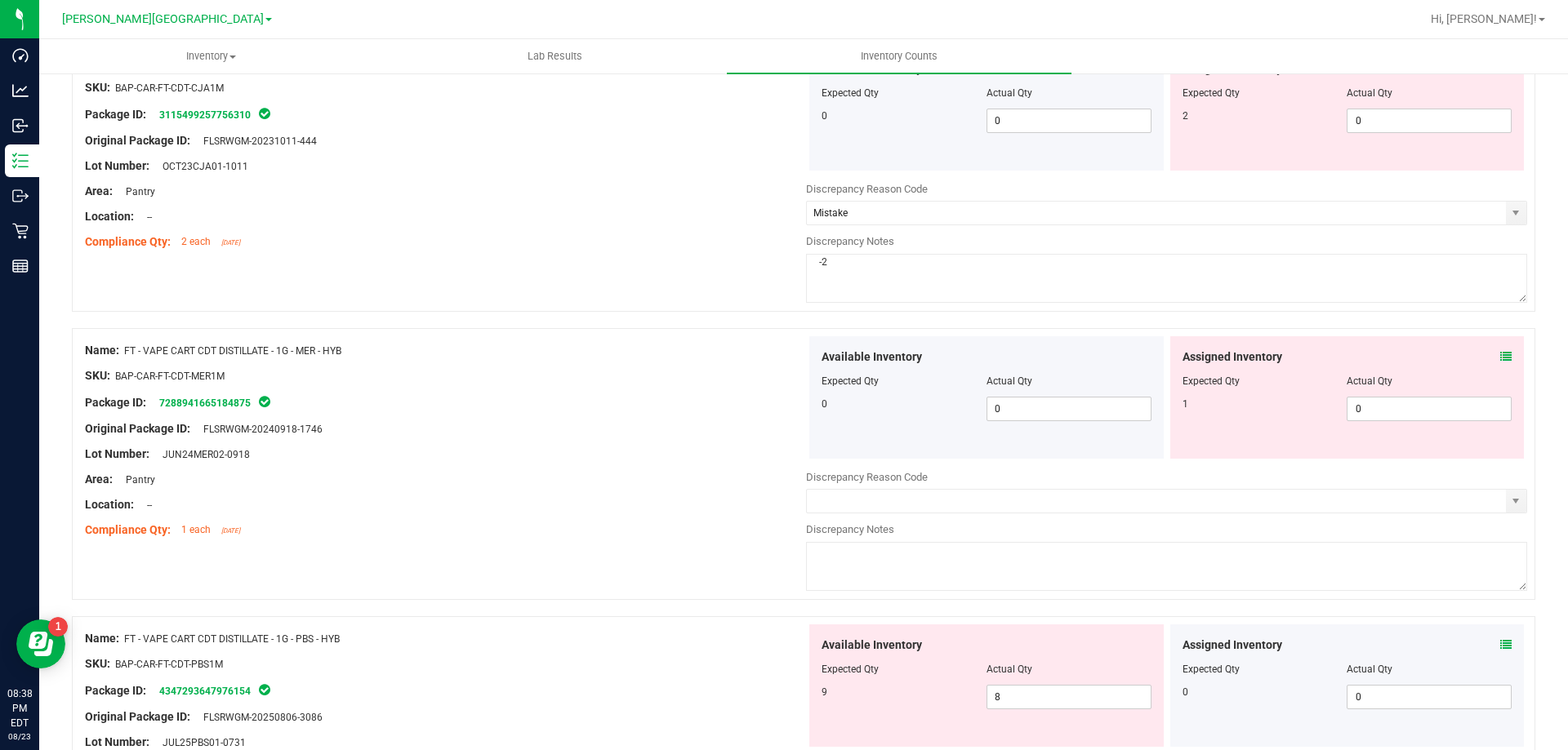
click at [987, 575] on textarea at bounding box center [1166, 566] width 721 height 49
type textarea "-1"
click at [986, 513] on input "text" at bounding box center [1156, 501] width 699 height 23
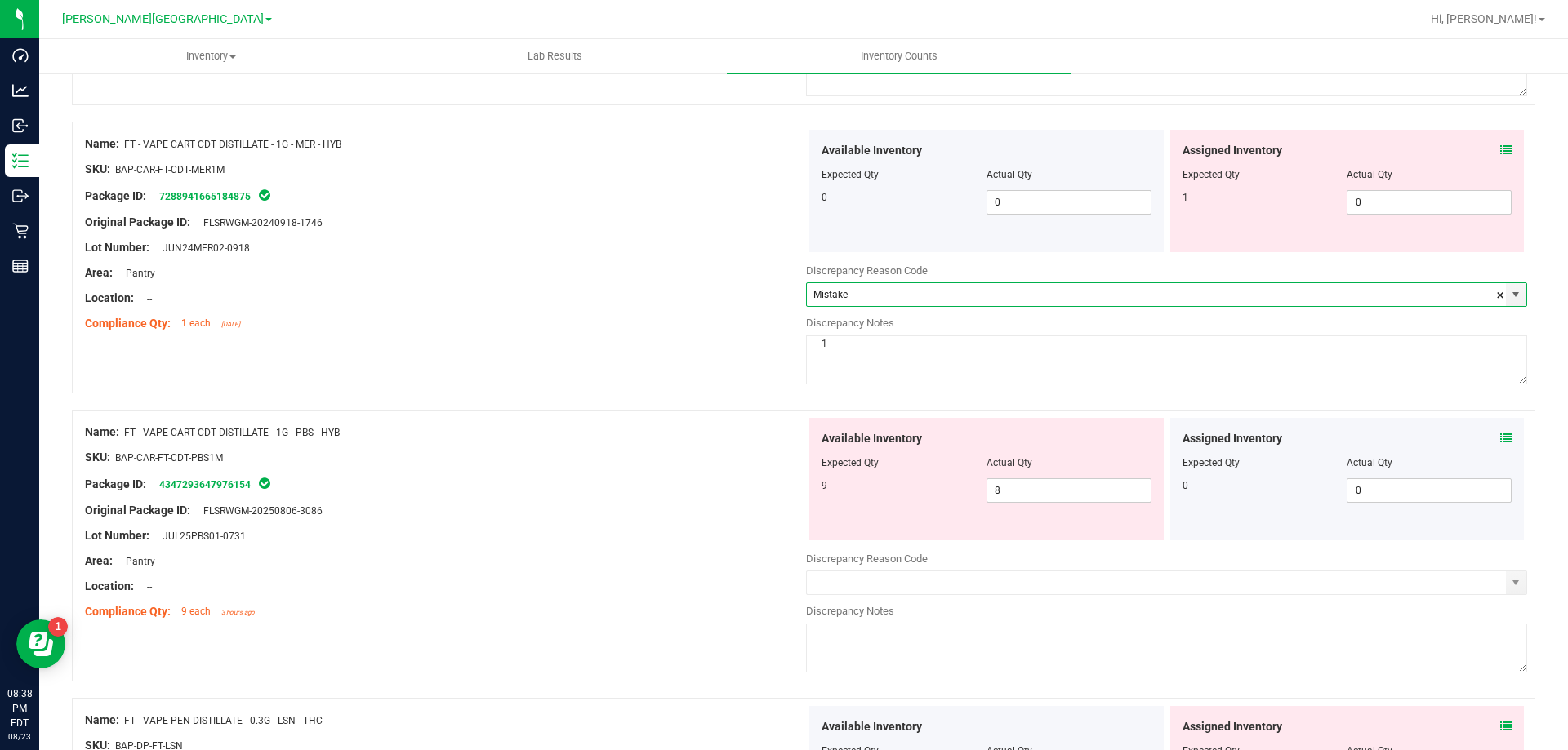
scroll to position [2776, 0]
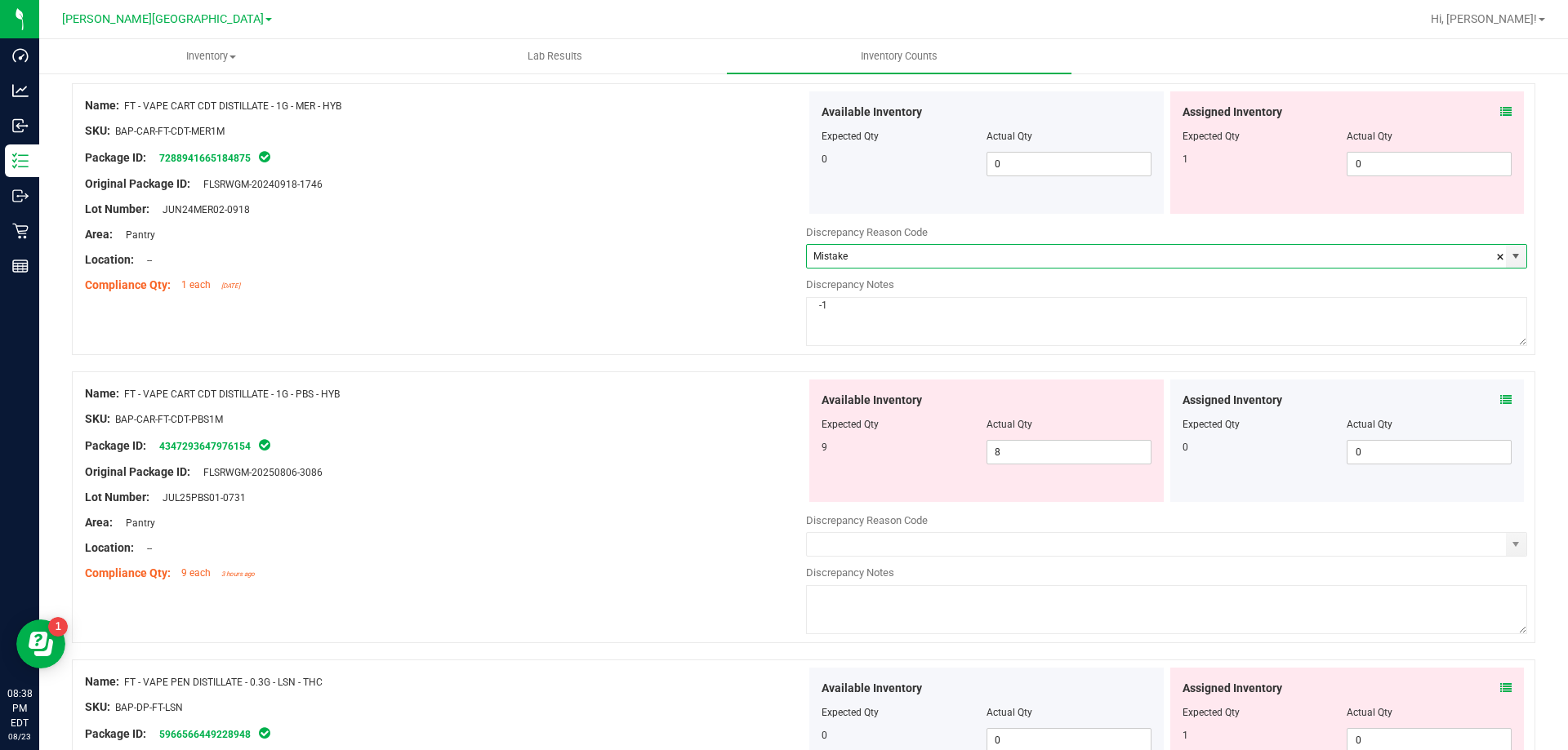
type input "Mistake"
click at [1032, 603] on textarea at bounding box center [1166, 610] width 721 height 49
type textarea "-1"
click at [1043, 543] on input "text" at bounding box center [1156, 544] width 699 height 23
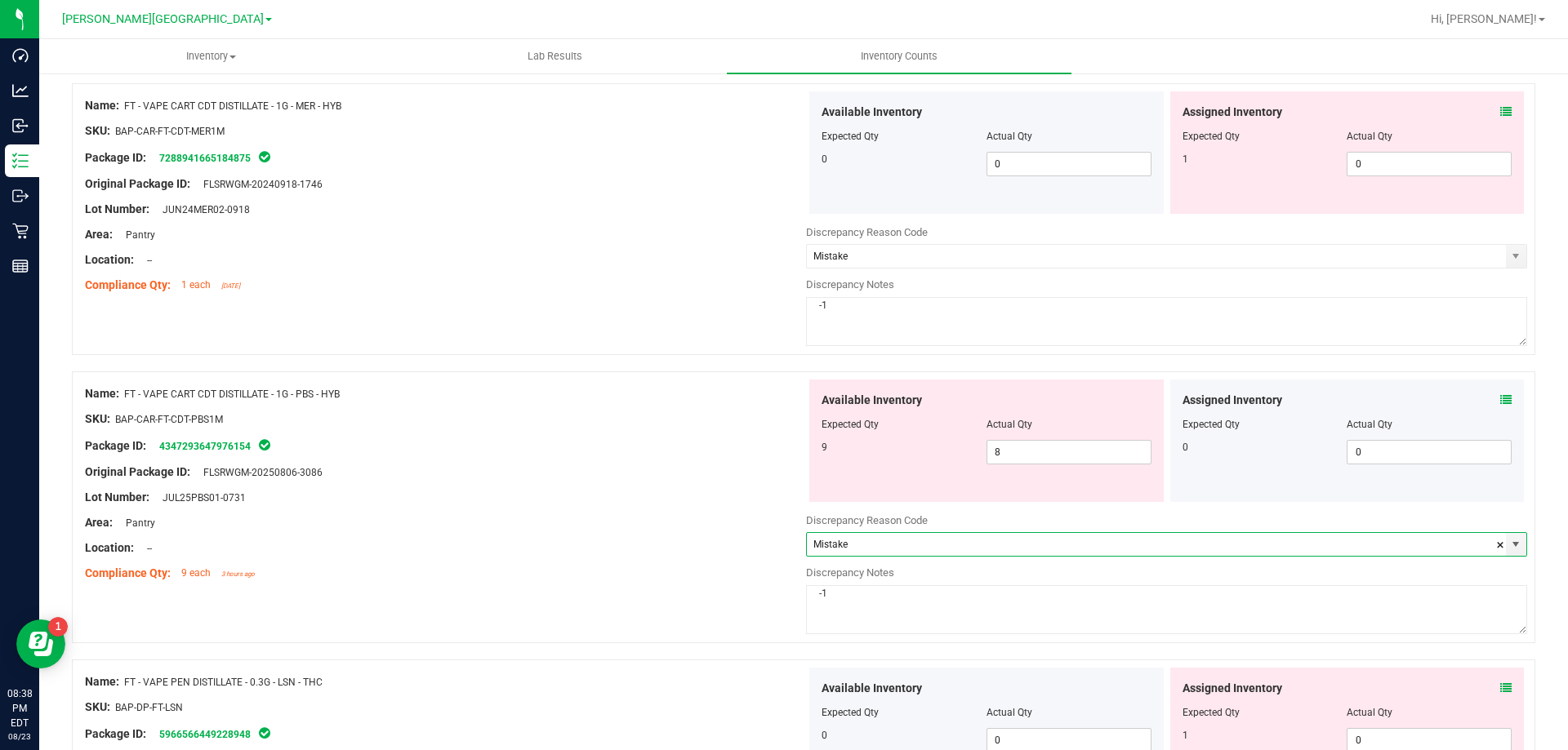
type input "Mistake"
click at [695, 420] on div "SKU: BAP-CAR-FT-CDT-PBS1M" at bounding box center [445, 419] width 721 height 18
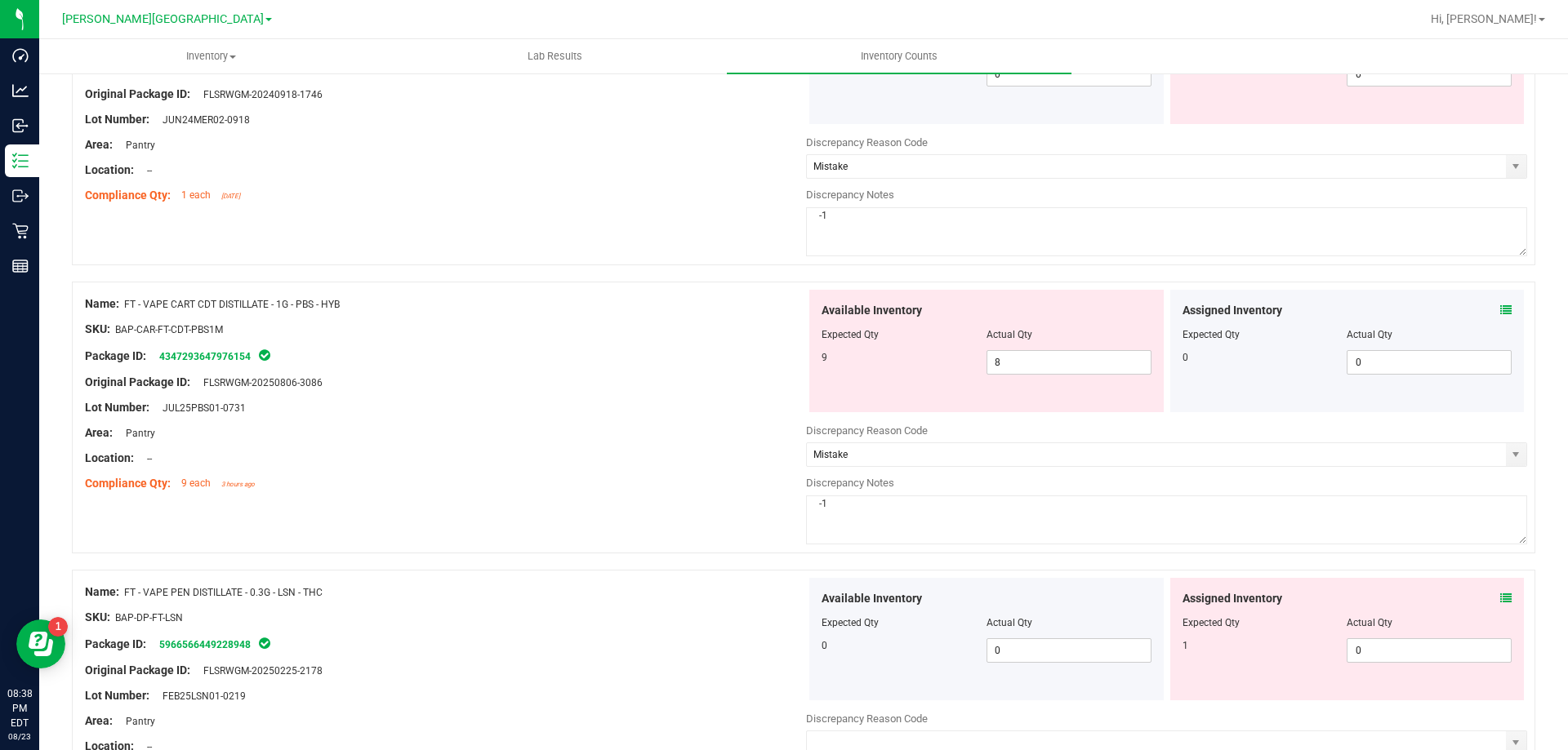
scroll to position [3103, 0]
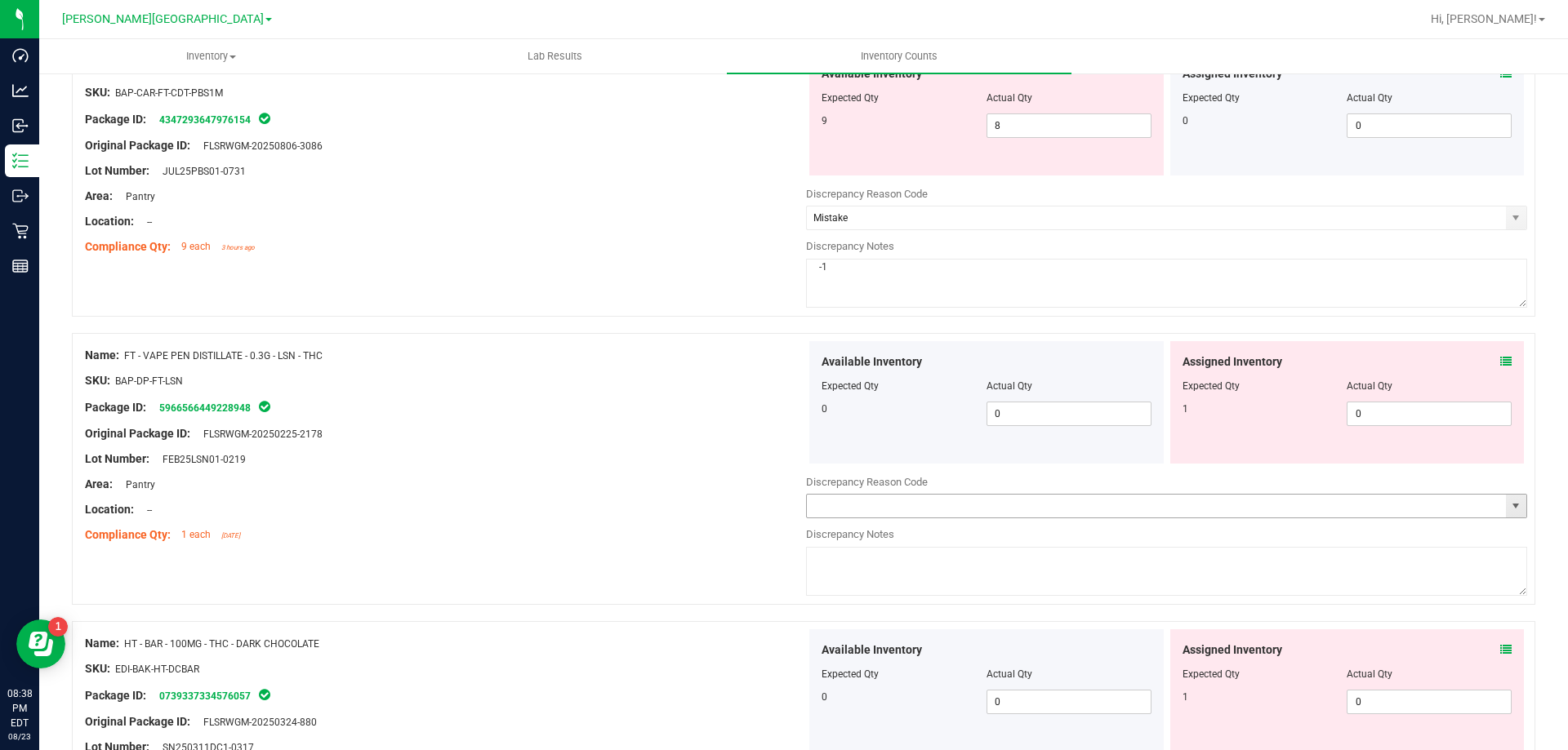
click at [861, 509] on input "text" at bounding box center [1156, 505] width 699 height 23
type input "Mistake"
click at [889, 571] on textarea at bounding box center [1166, 571] width 721 height 49
type textarea "-1"
click at [662, 493] on div at bounding box center [445, 497] width 721 height 8
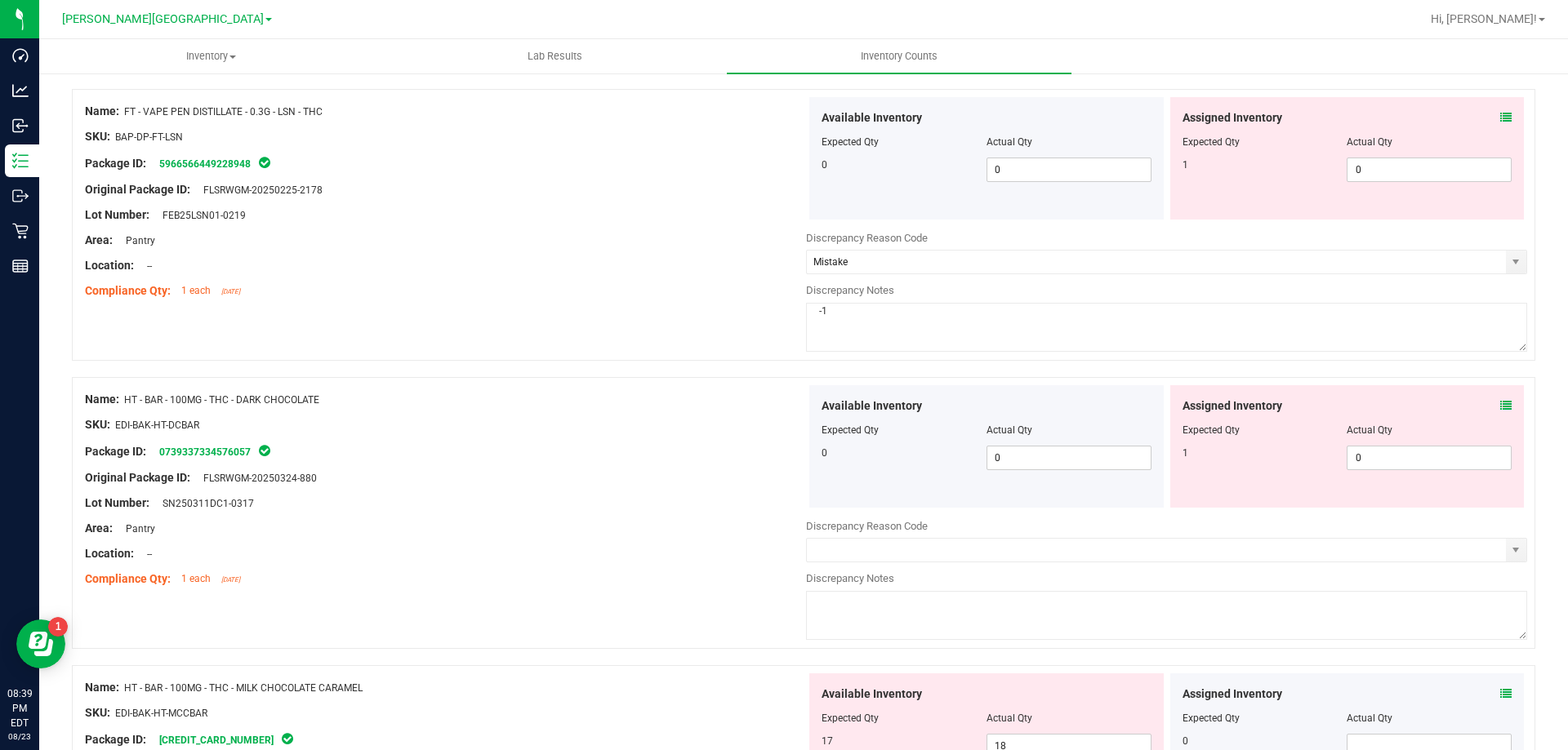
scroll to position [3347, 0]
click at [993, 544] on input "text" at bounding box center [1156, 549] width 699 height 23
type input "Mistake"
click at [980, 606] on textarea at bounding box center [1166, 615] width 721 height 49
type textarea "-1"
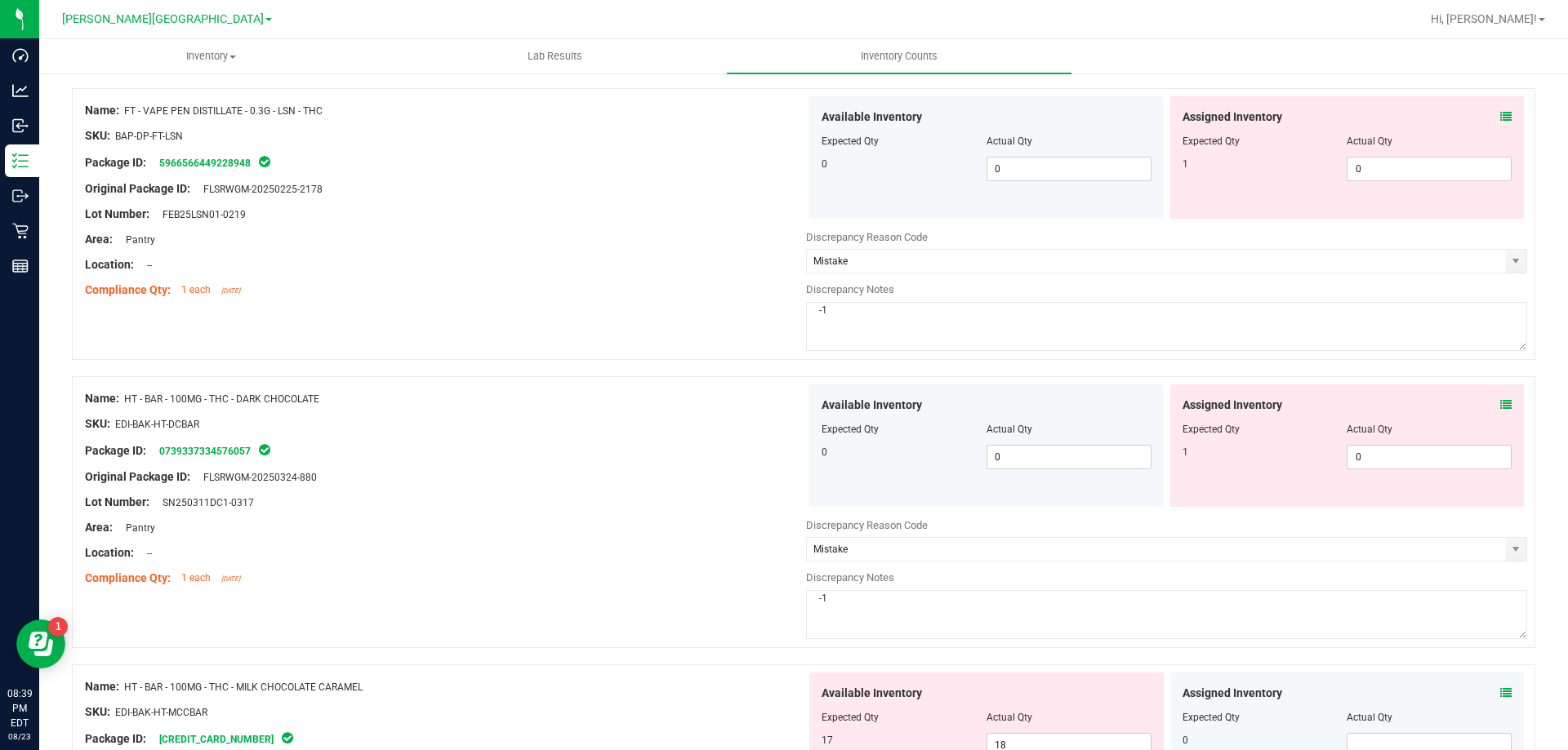
click at [710, 517] on div at bounding box center [445, 515] width 721 height 8
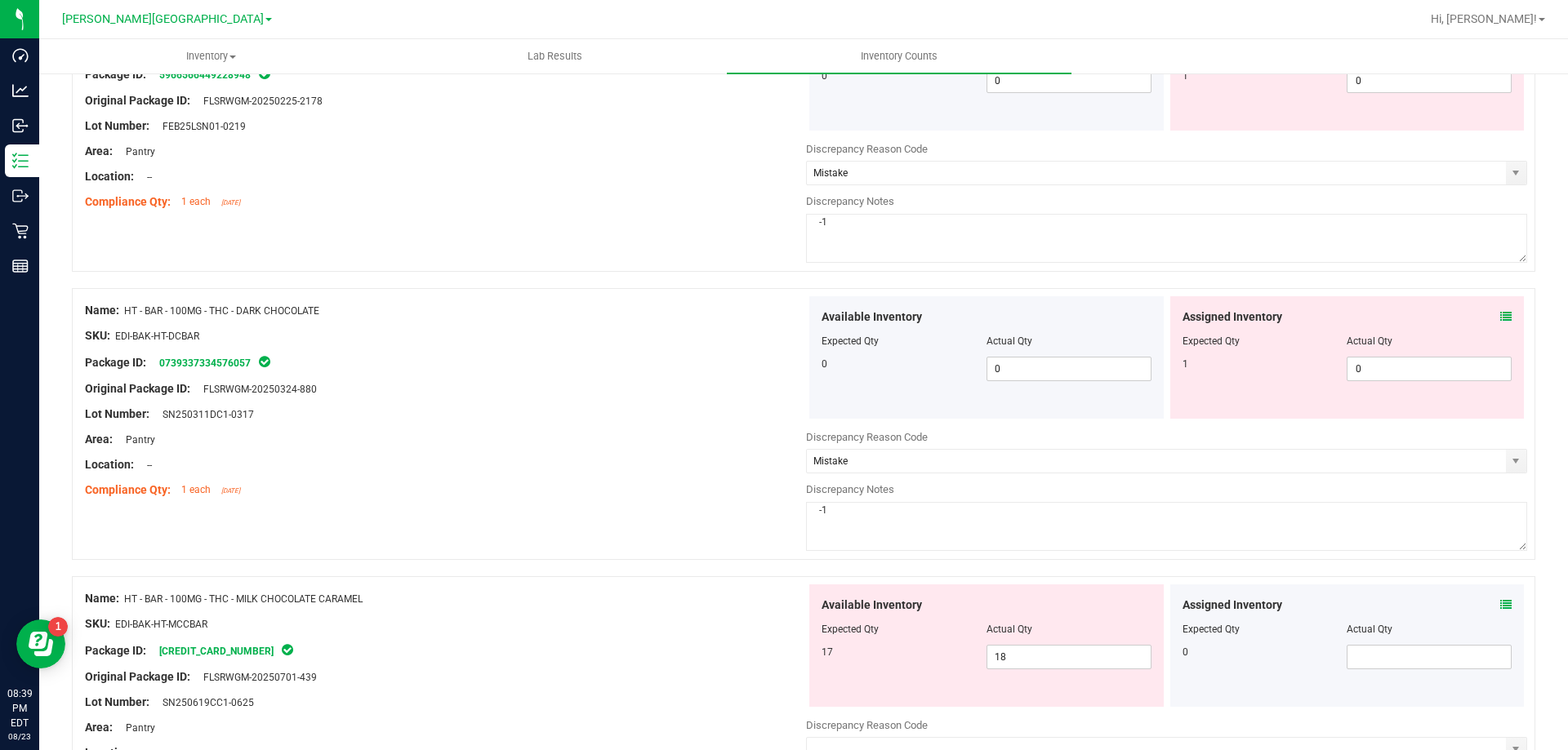
scroll to position [3592, 0]
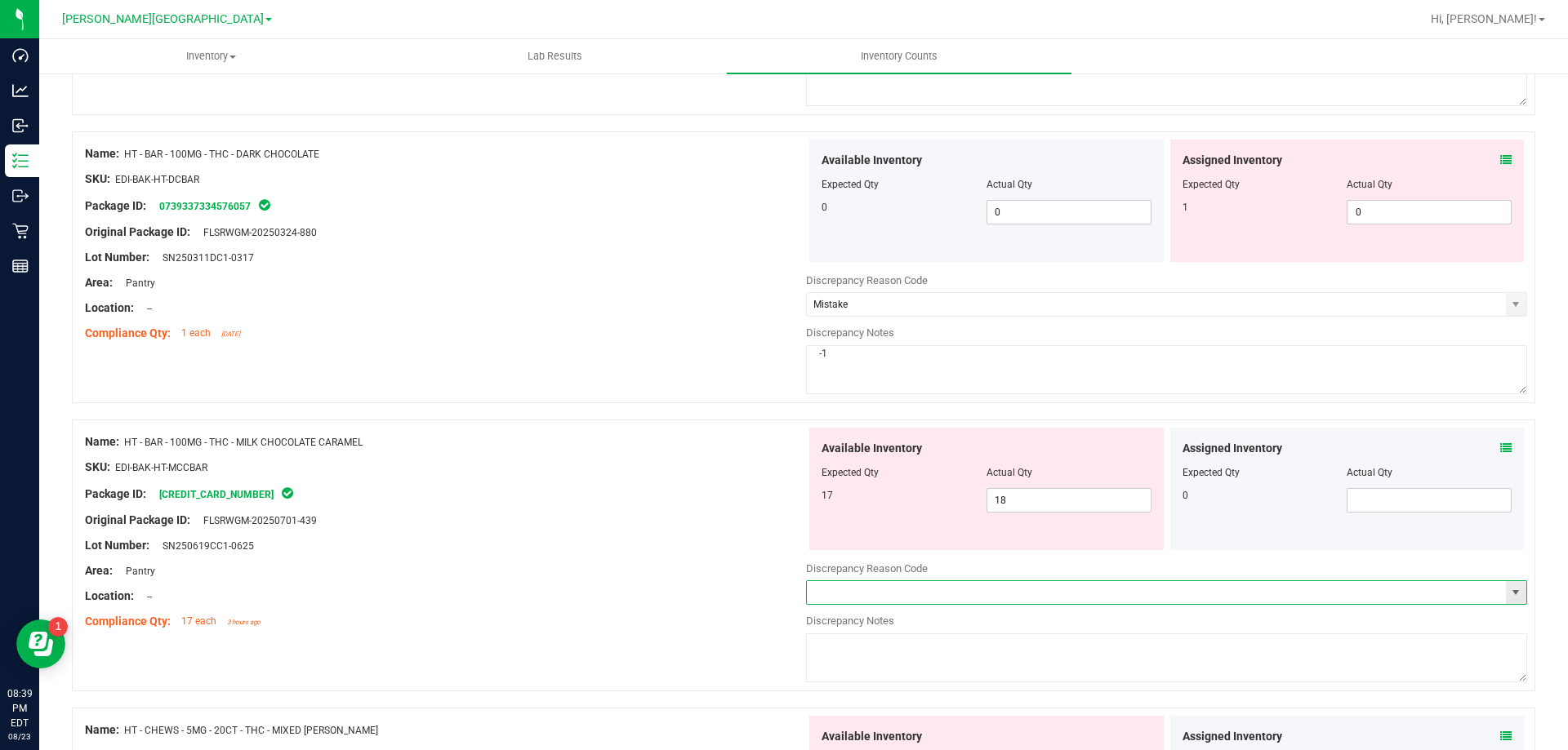
click at [827, 590] on input "text" at bounding box center [1156, 592] width 699 height 23
type input "Mistake"
click at [860, 656] on textarea at bounding box center [1166, 658] width 721 height 49
type textarea "+1"
click at [502, 516] on div "Original Package ID: FLSRWGM-20250701-439" at bounding box center [445, 520] width 721 height 18
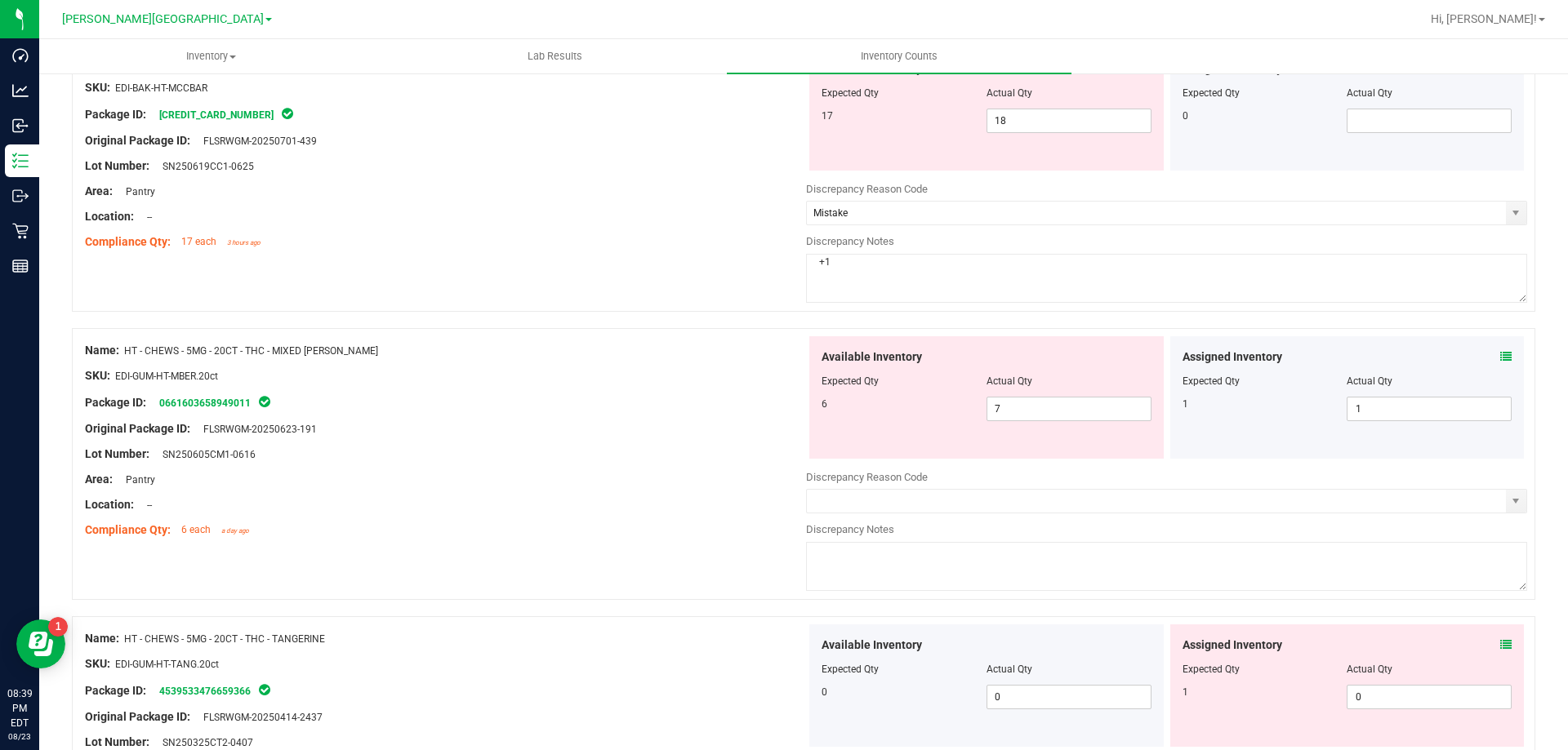
scroll to position [4001, 0]
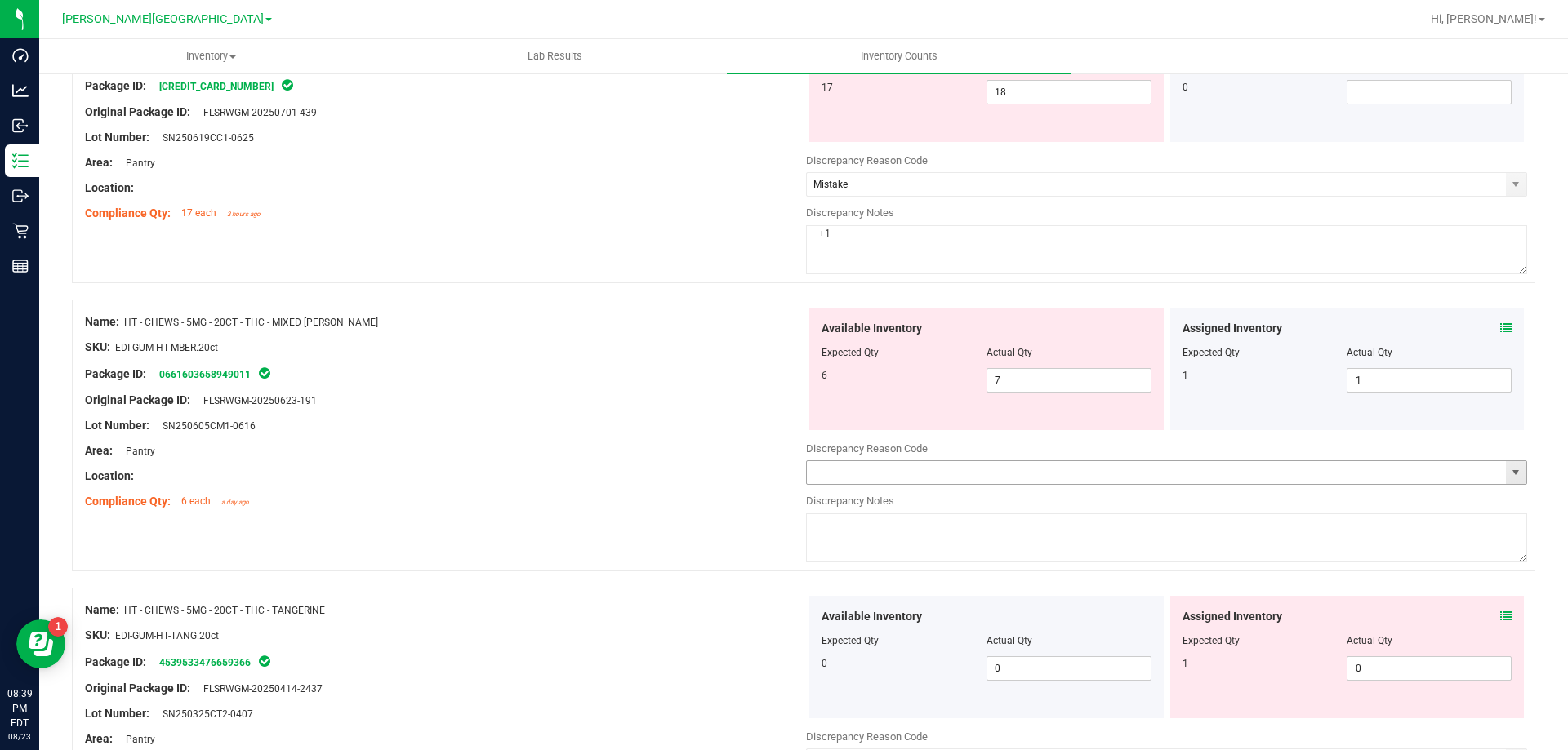
click at [917, 479] on input "text" at bounding box center [1156, 472] width 699 height 23
type input "Mistake"
click at [926, 522] on textarea at bounding box center [1166, 538] width 721 height 49
type textarea "+1"
click at [707, 639] on div "SKU: EDI-GUM-HT-TANG.20ct" at bounding box center [445, 636] width 721 height 18
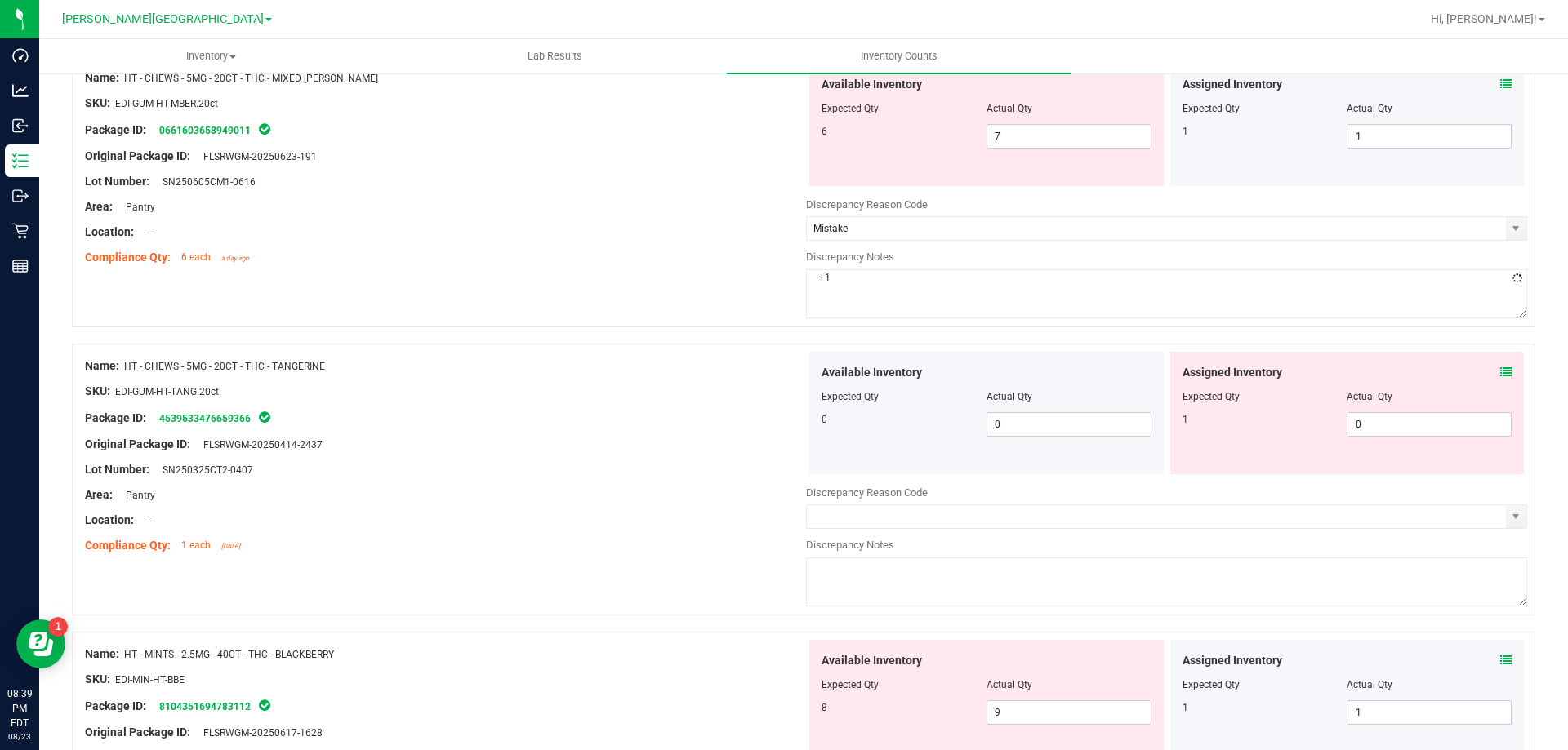
scroll to position [4245, 0]
click at [843, 511] on input "text" at bounding box center [1156, 515] width 699 height 23
type input "Mistake"
click at [889, 585] on textarea at bounding box center [1166, 581] width 721 height 49
type textarea "-1"
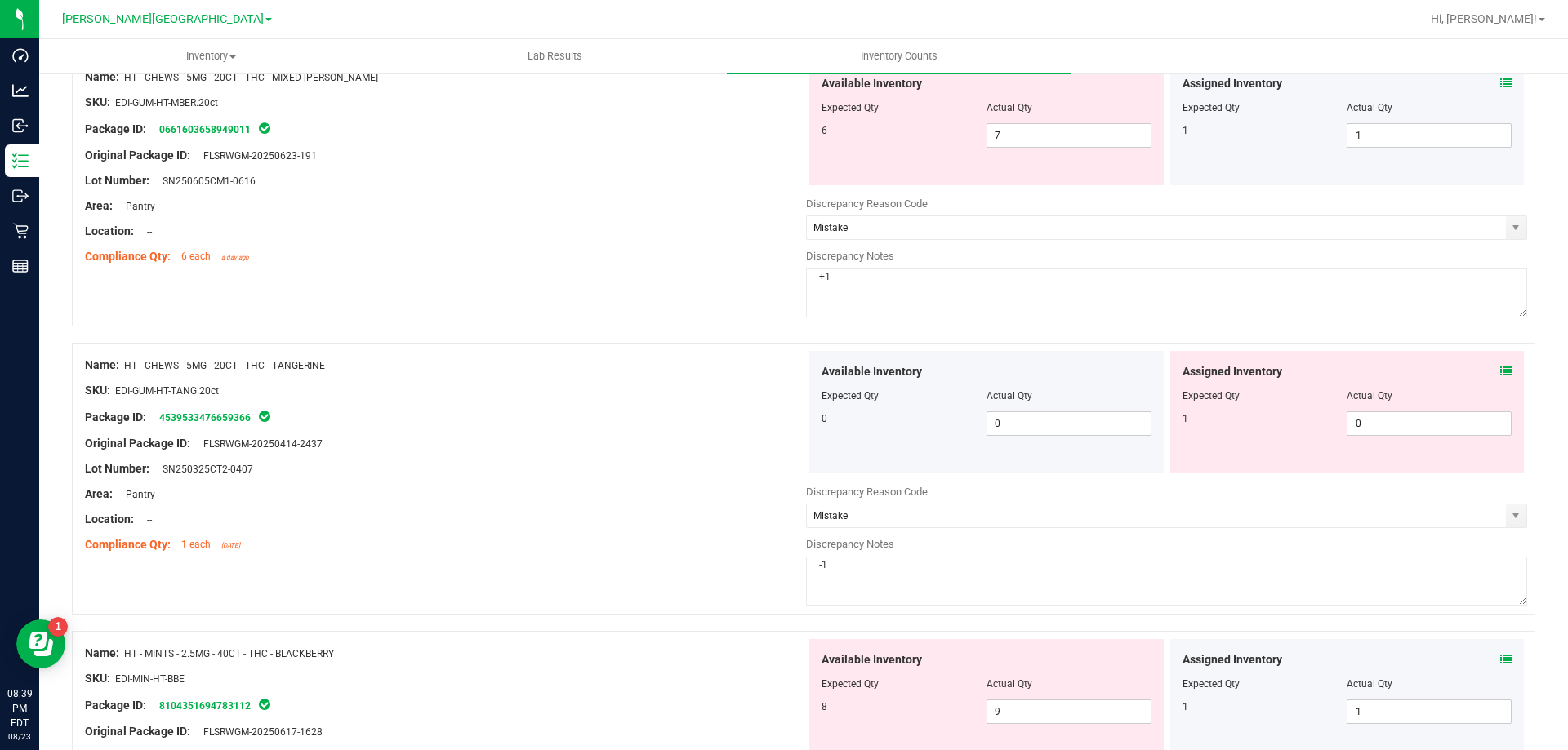
click at [778, 504] on div at bounding box center [445, 507] width 721 height 8
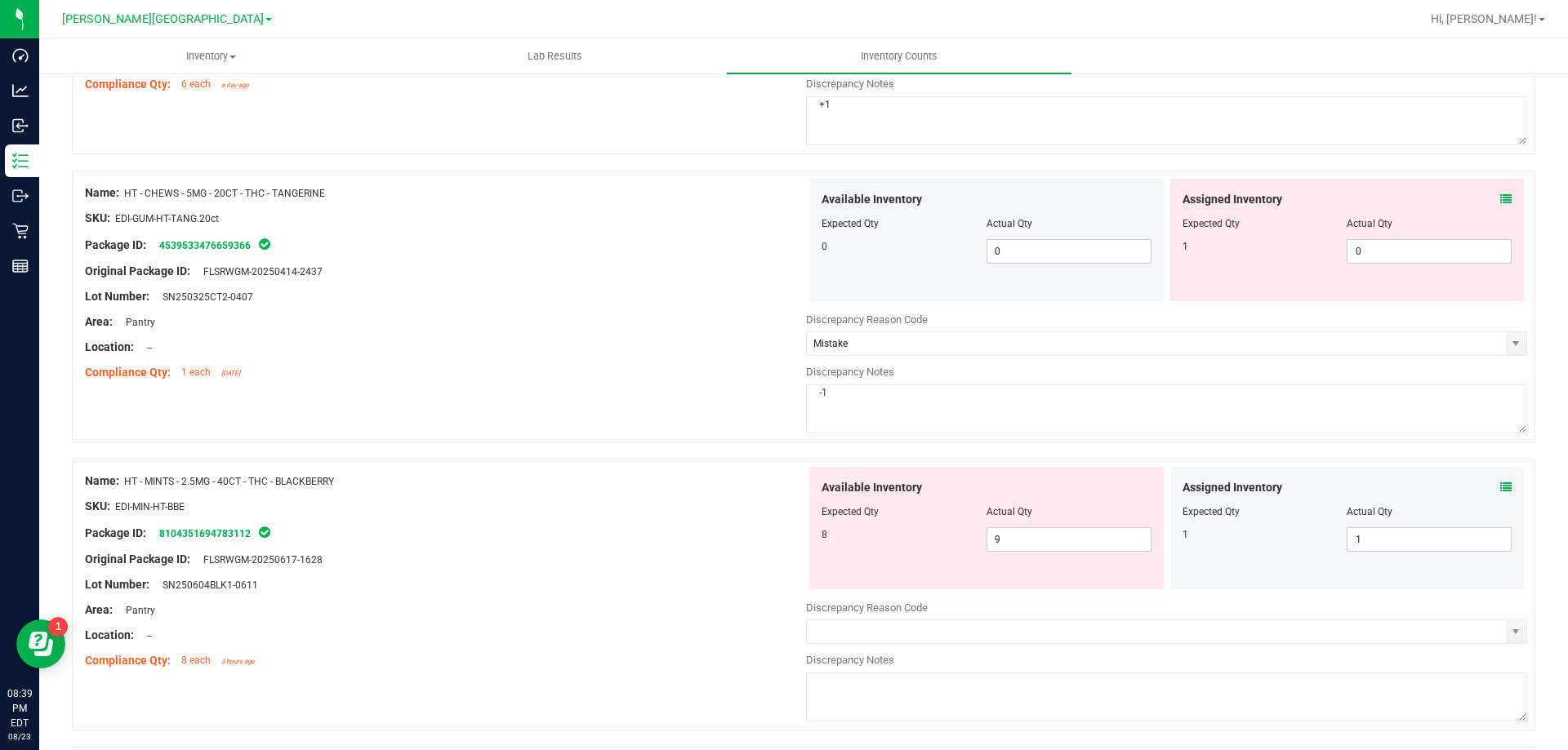
scroll to position [4572, 0]
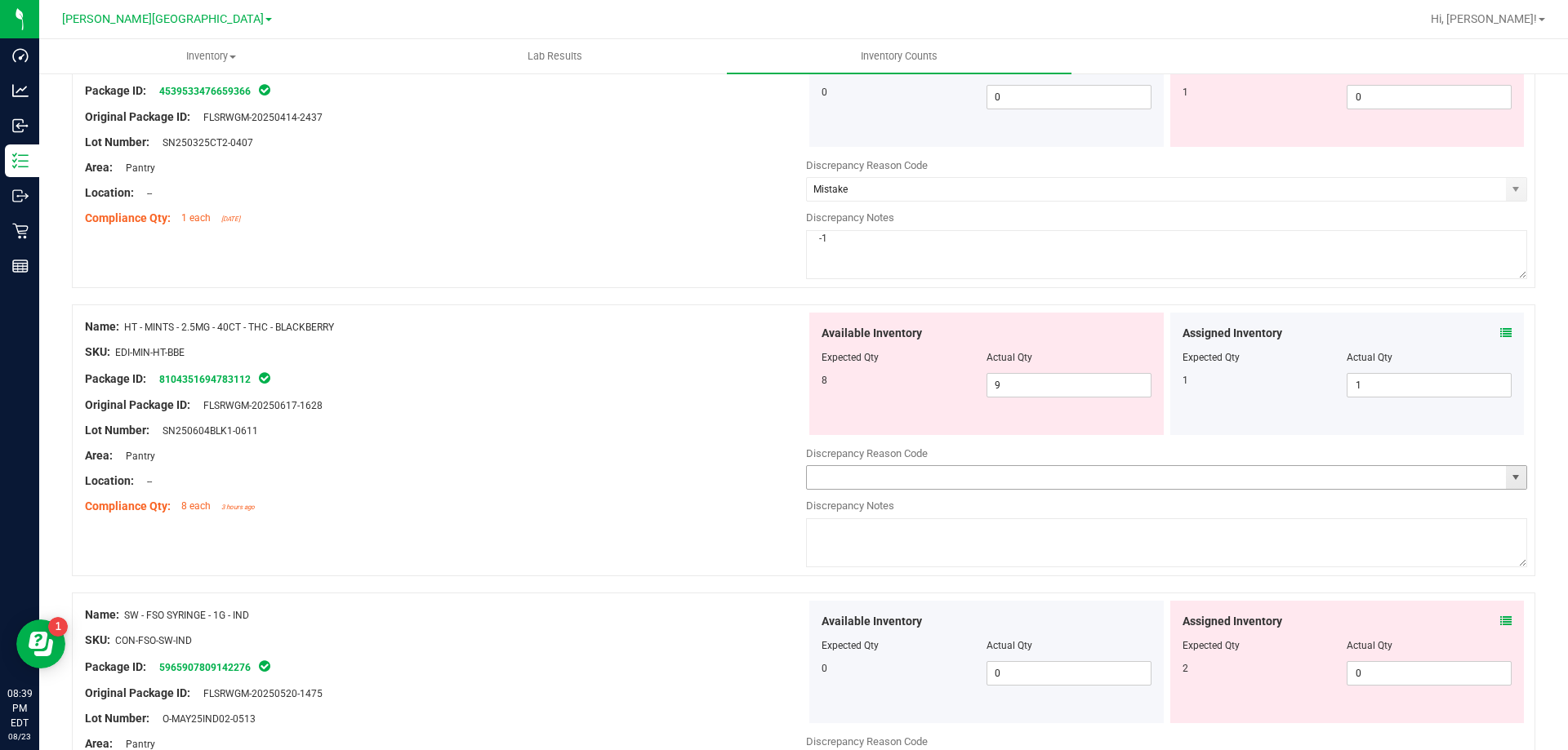
click at [1063, 479] on input "text" at bounding box center [1156, 477] width 699 height 23
type input "Mistake"
click at [989, 530] on textarea at bounding box center [1166, 543] width 721 height 49
type textarea "+1"
click at [667, 535] on div "Name: HT - MINTS - 2.5MG - 40CT - THC - BLACKBERRY SKU: EDI-MIN-HT-BBE Package …" at bounding box center [804, 441] width 1464 height 272
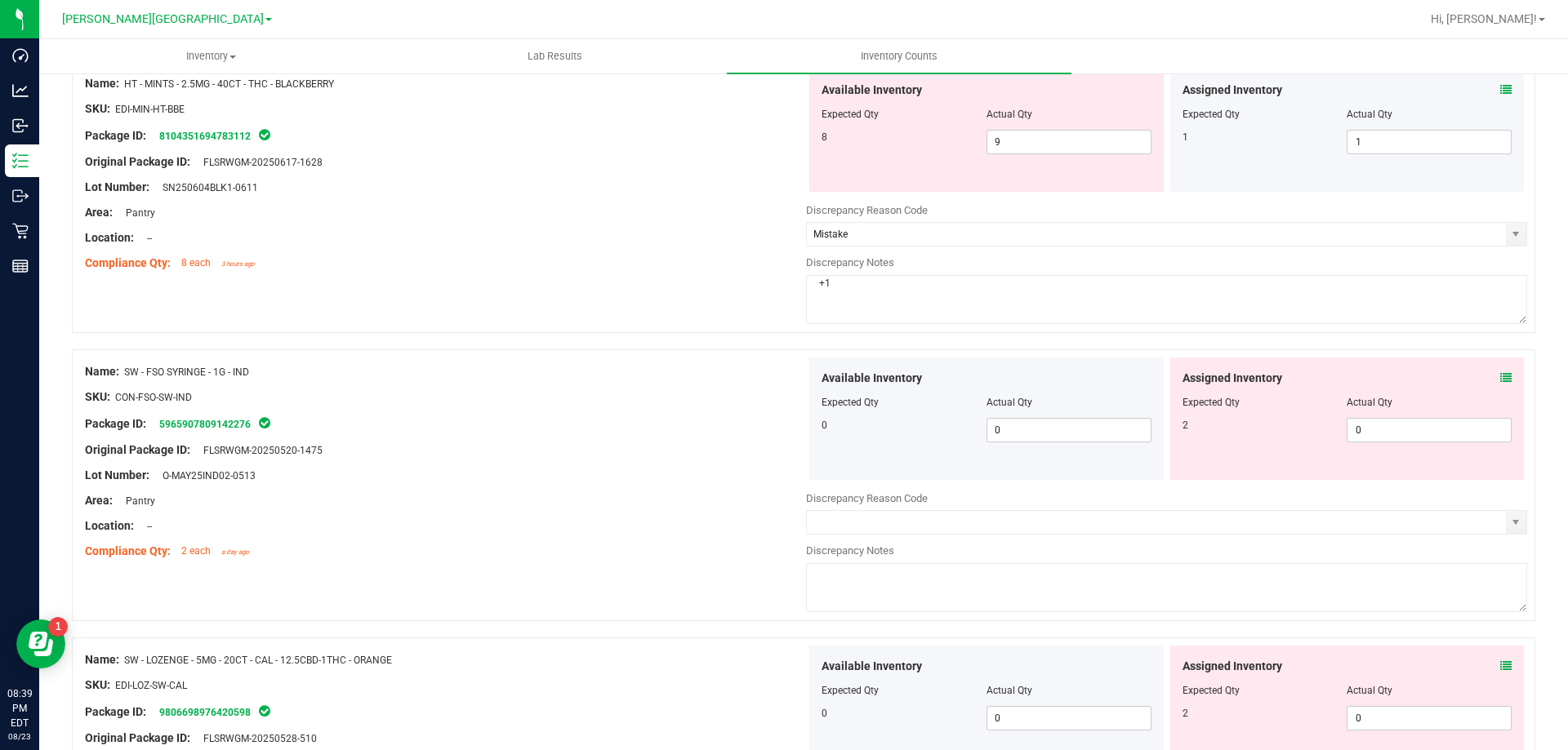
scroll to position [4817, 0]
click at [860, 576] on textarea at bounding box center [1166, 586] width 721 height 49
type textarea "-2"
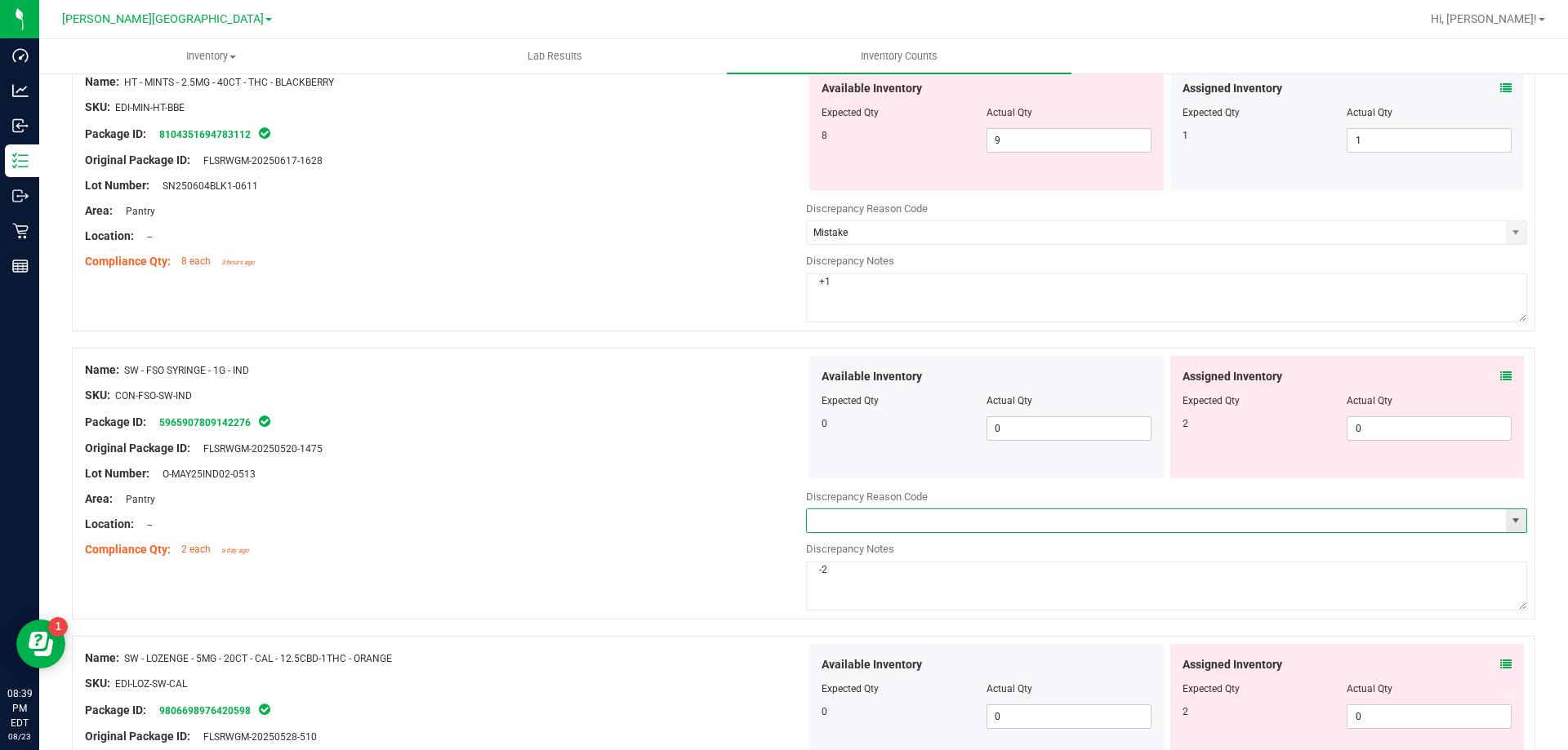
click at [857, 524] on input "text" at bounding box center [1156, 520] width 699 height 23
type input "Mistake"
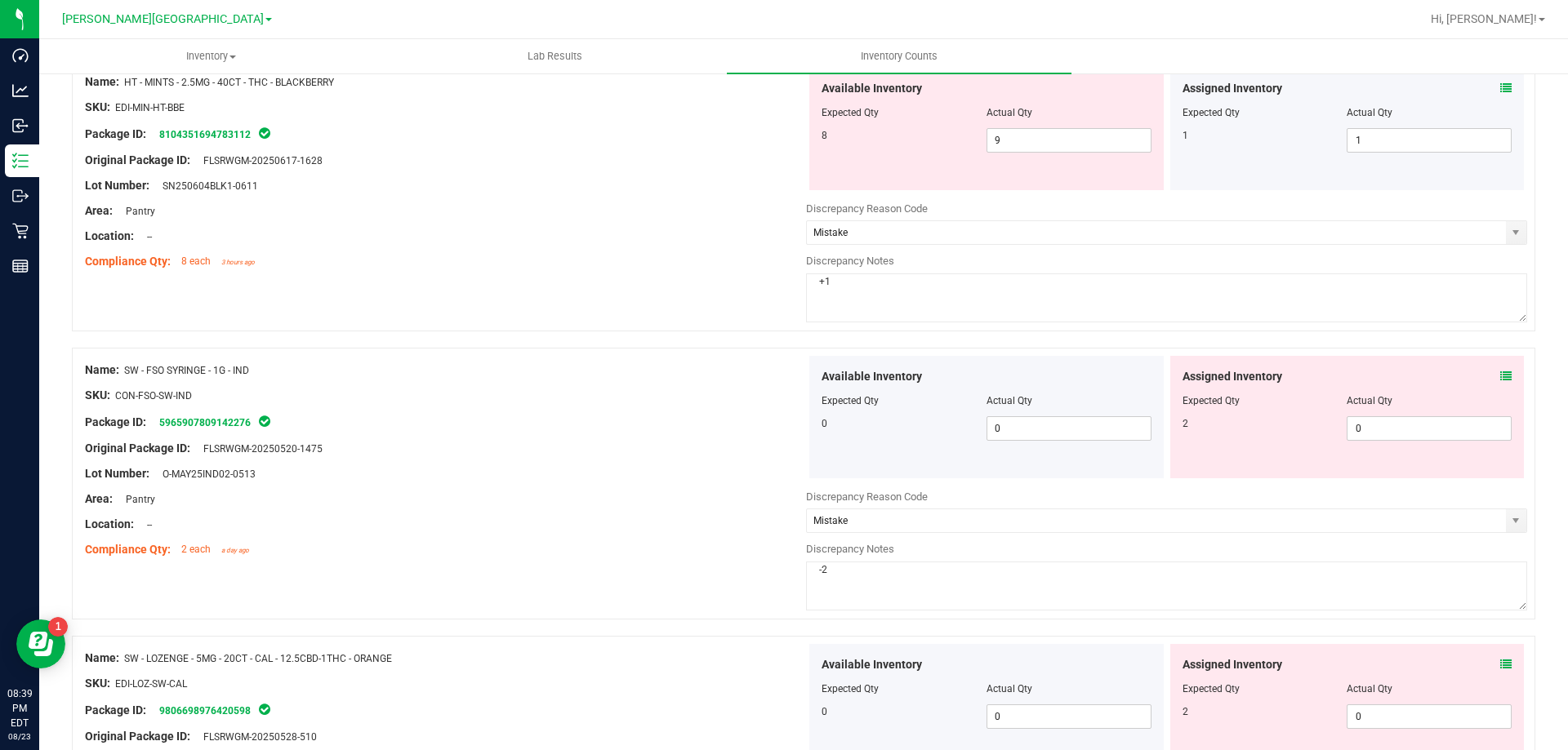
click at [667, 519] on div "Location: --" at bounding box center [445, 524] width 721 height 18
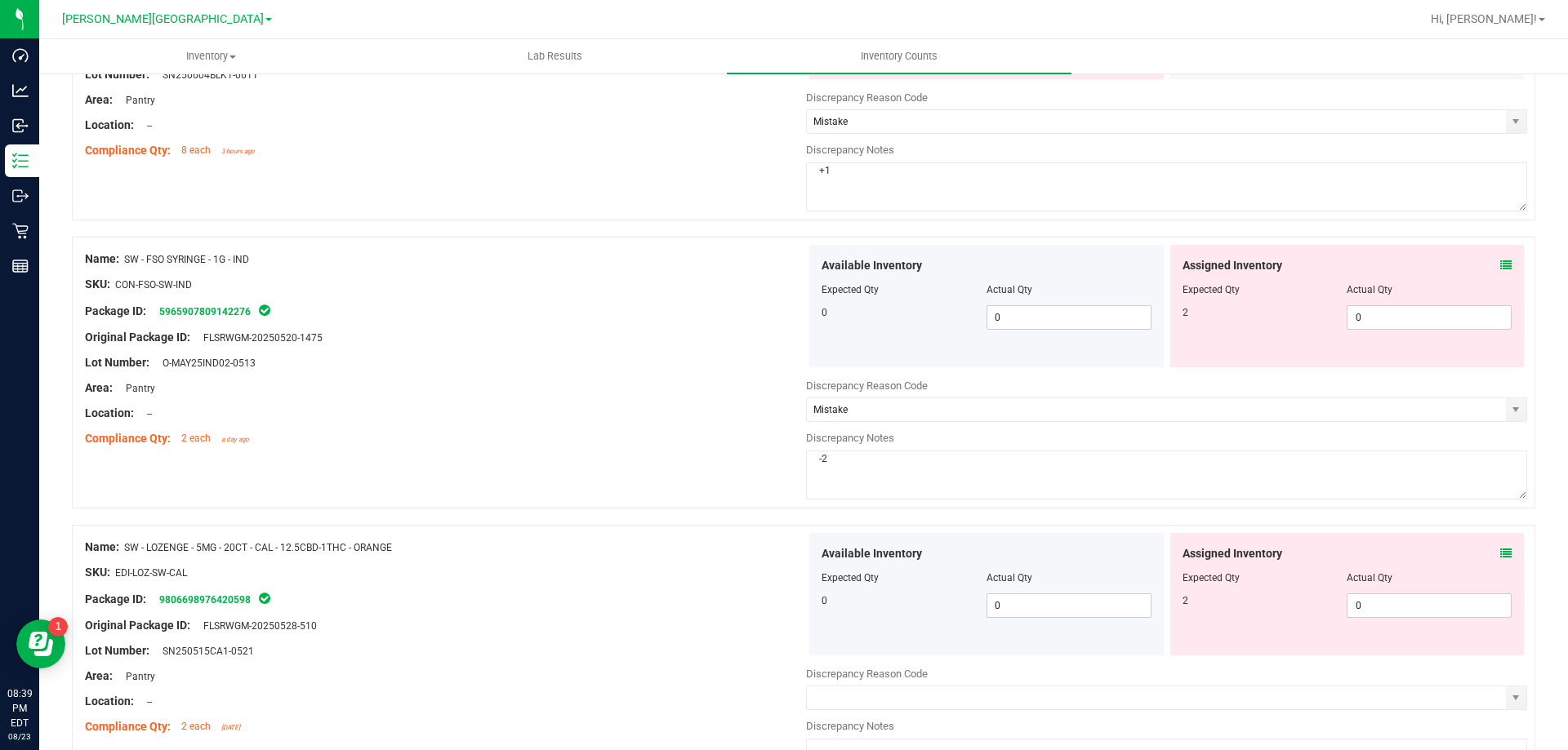
scroll to position [5046, 0]
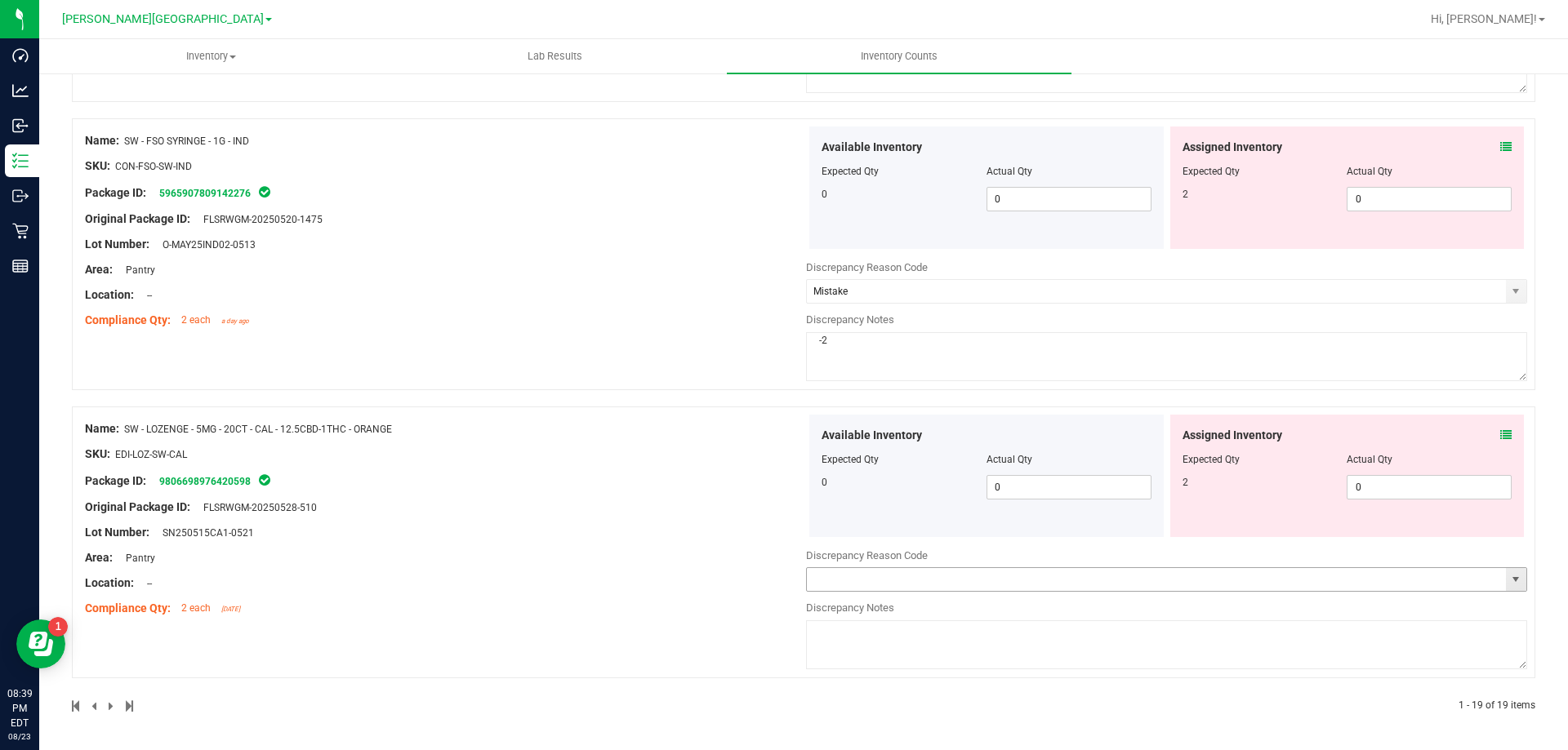
click at [940, 570] on input "text" at bounding box center [1156, 579] width 699 height 23
type input "Mistake"
click at [935, 657] on textarea at bounding box center [1166, 645] width 721 height 49
type textarea "-2"
click at [709, 594] on div at bounding box center [445, 596] width 721 height 8
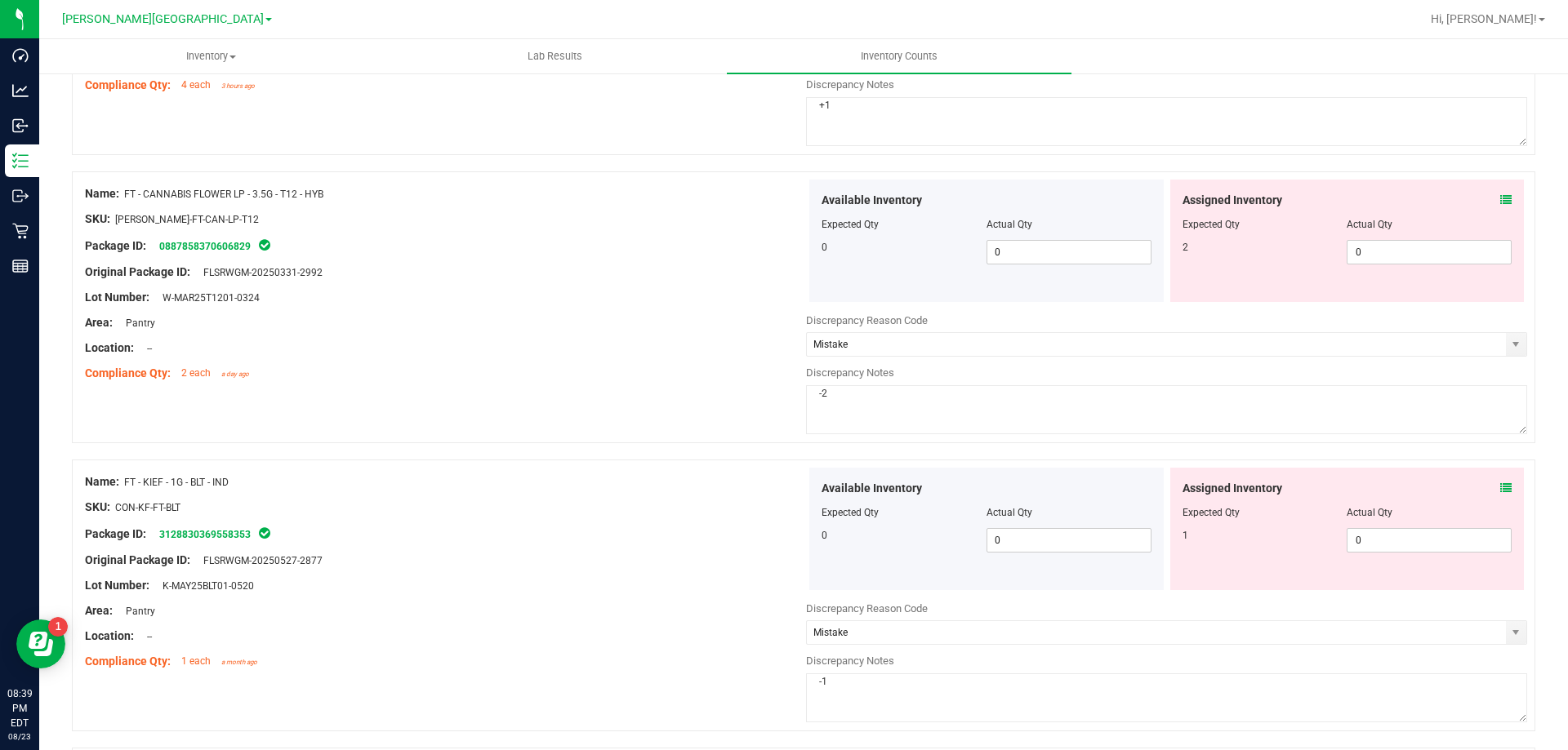
scroll to position [0, 0]
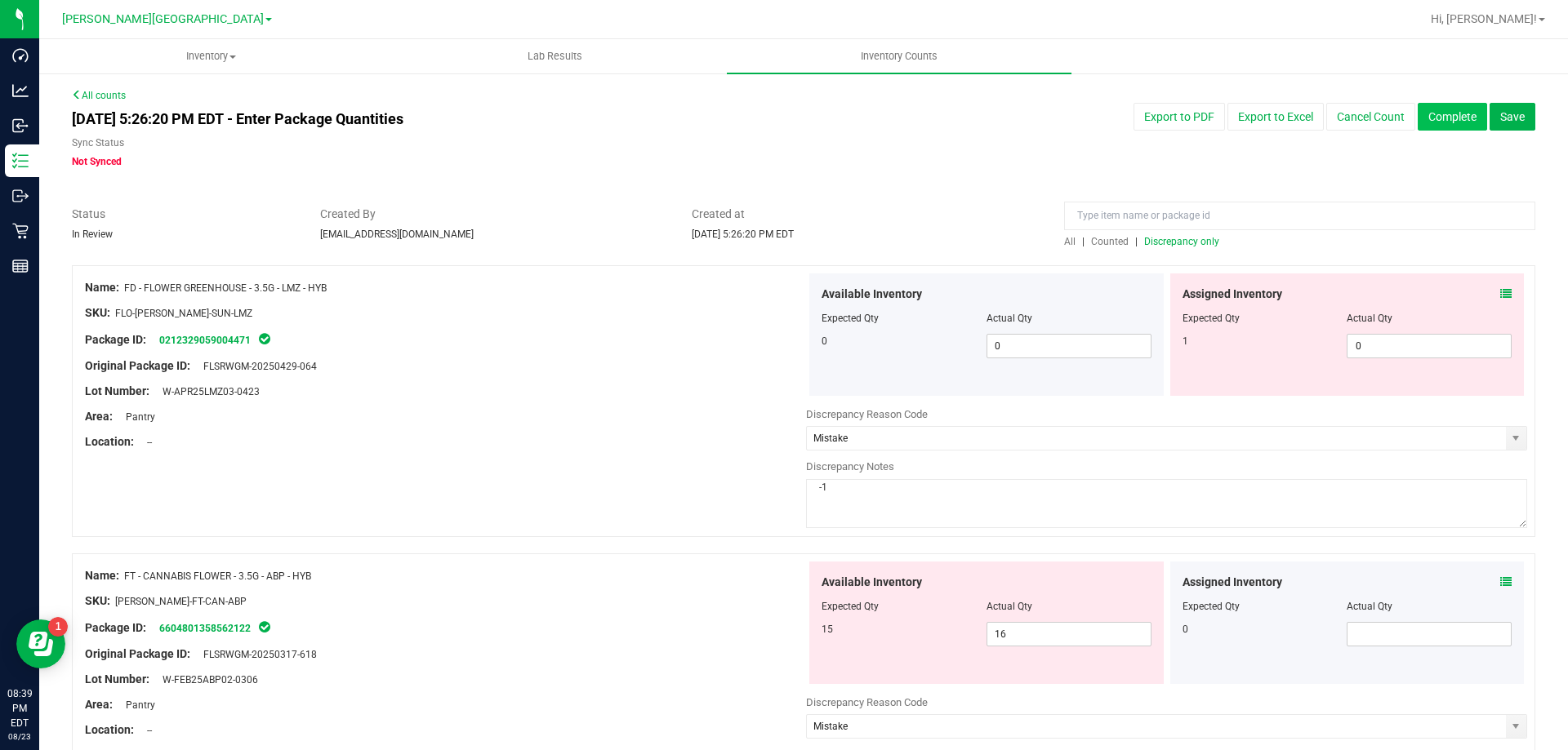
click at [1461, 124] on button "Complete" at bounding box center [1452, 116] width 69 height 28
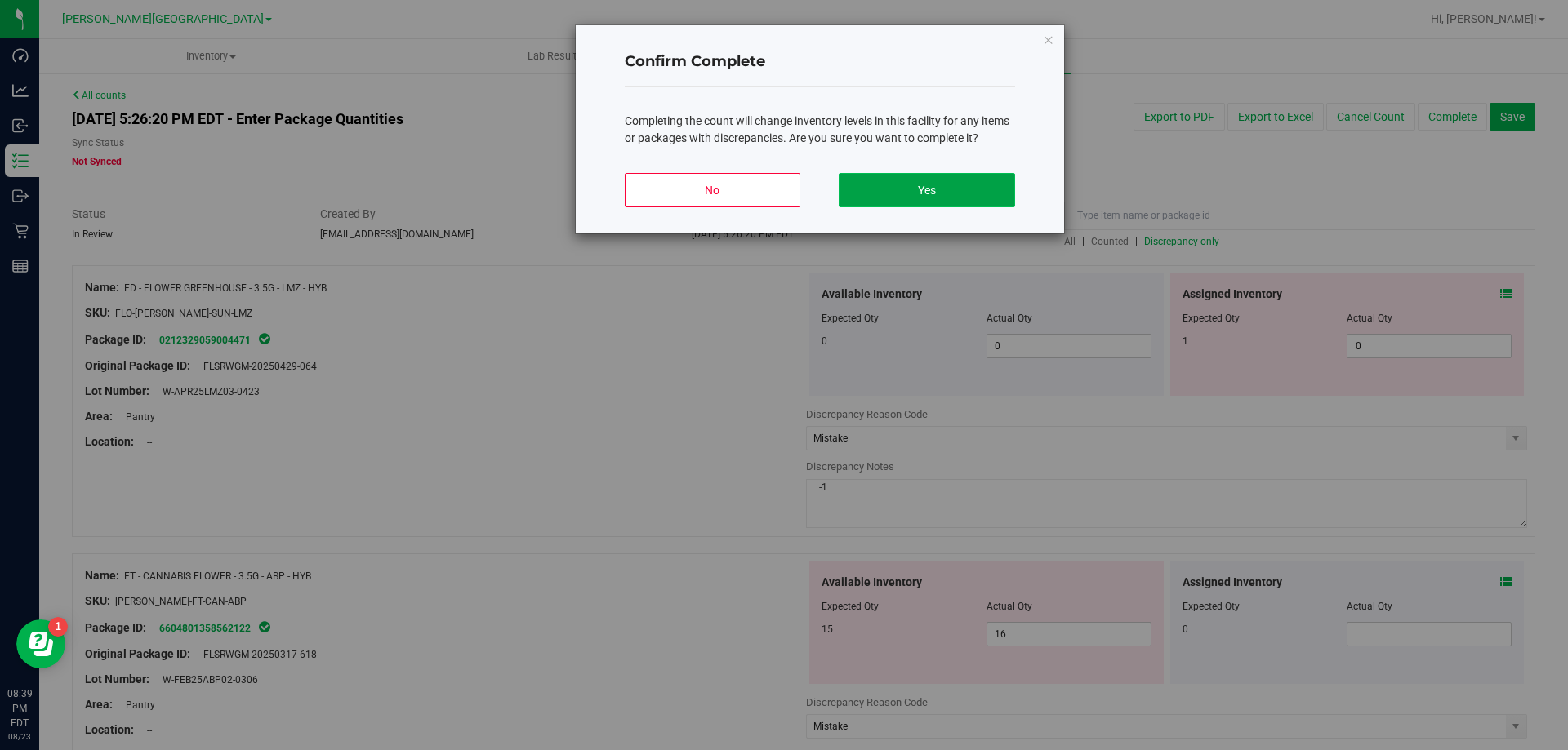
click at [982, 189] on button "Yes" at bounding box center [926, 190] width 175 height 34
